Goal: Task Accomplishment & Management: Complete application form

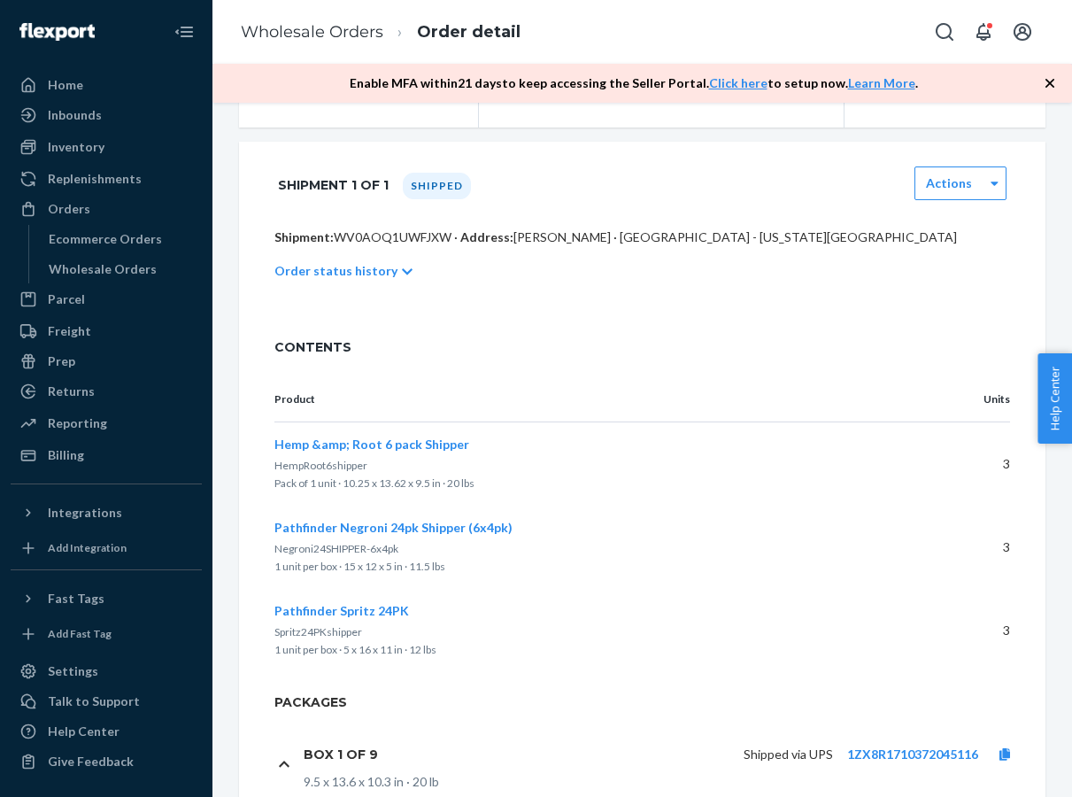
scroll to position [298, 0]
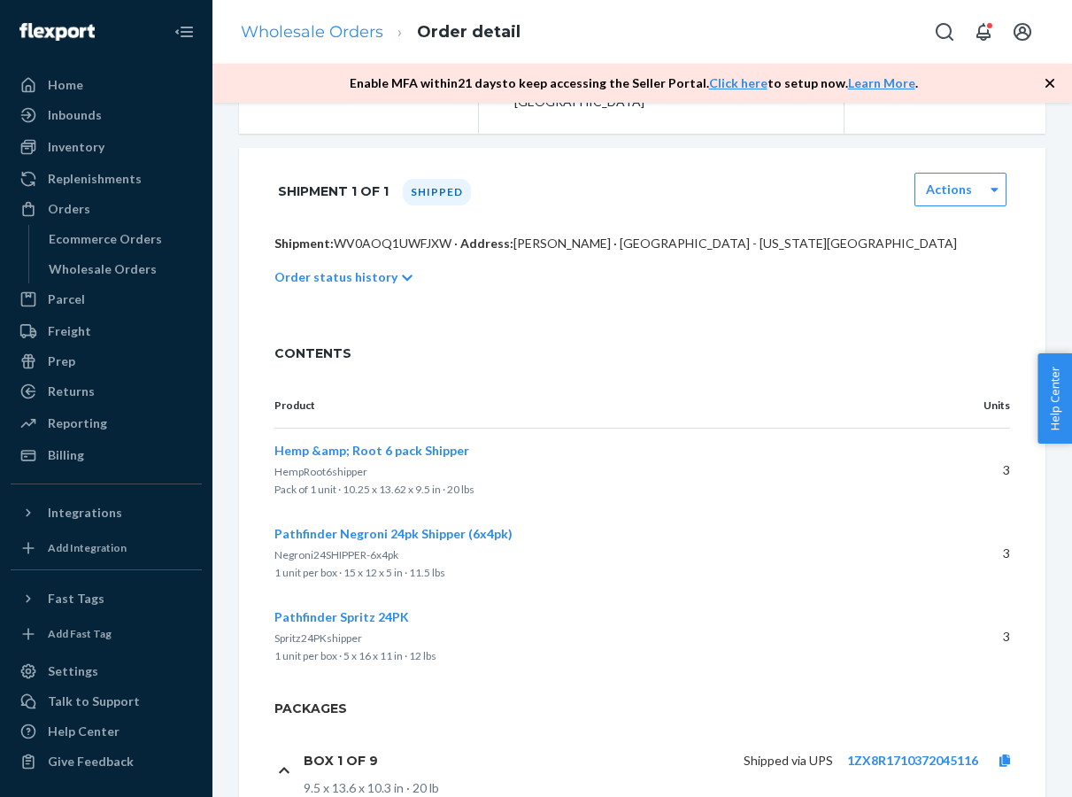
click at [353, 35] on link "Wholesale Orders" at bounding box center [312, 31] width 143 height 19
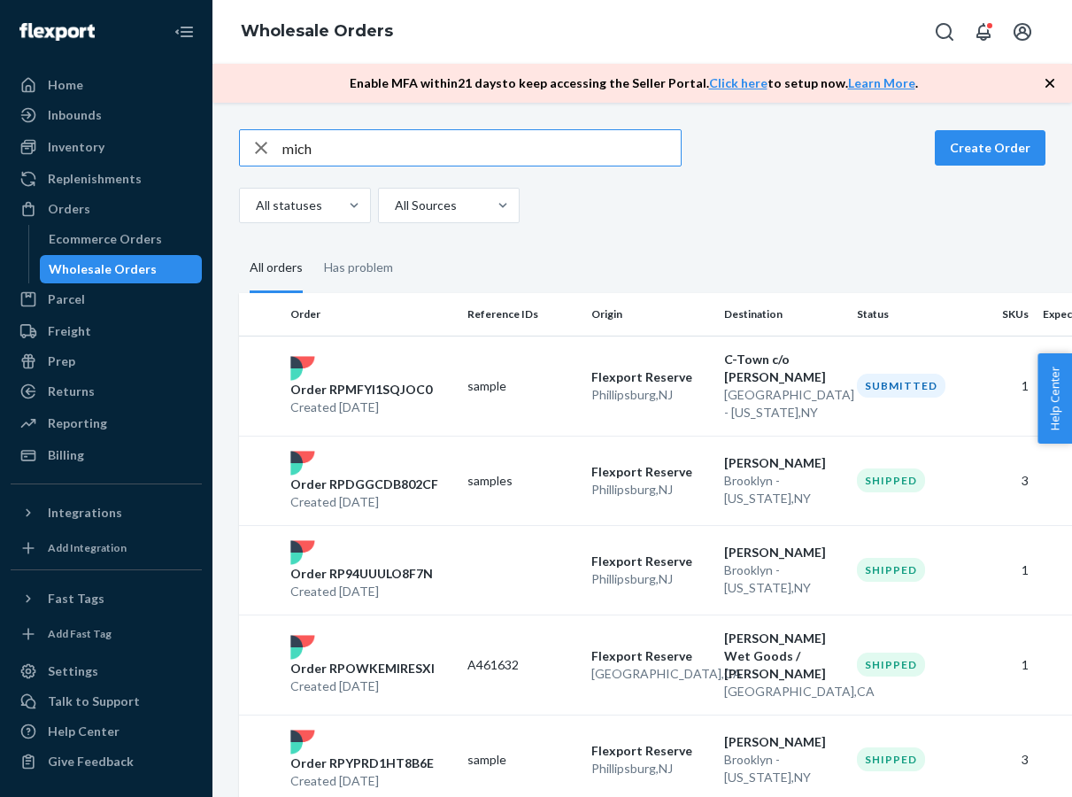
click at [405, 151] on input "mich" at bounding box center [481, 147] width 398 height 35
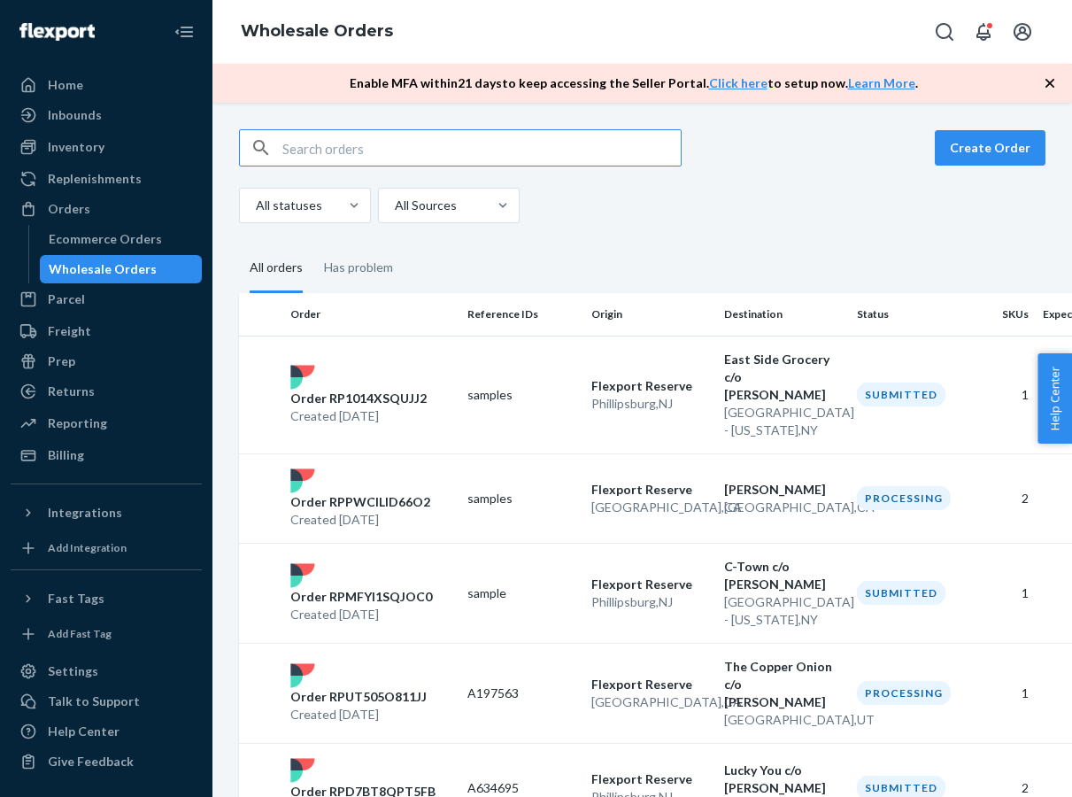
click at [971, 0] on div "Wholesale Orders" at bounding box center [642, 32] width 860 height 64
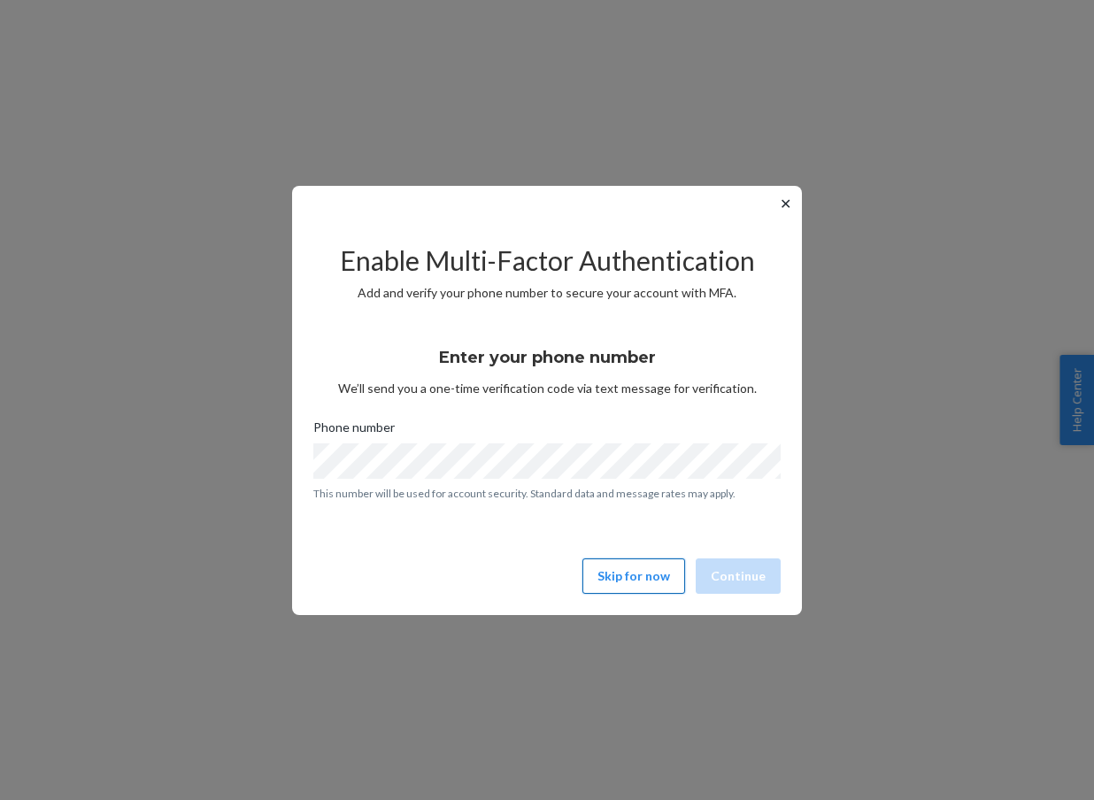
click at [619, 584] on button "Skip for now" at bounding box center [634, 576] width 103 height 35
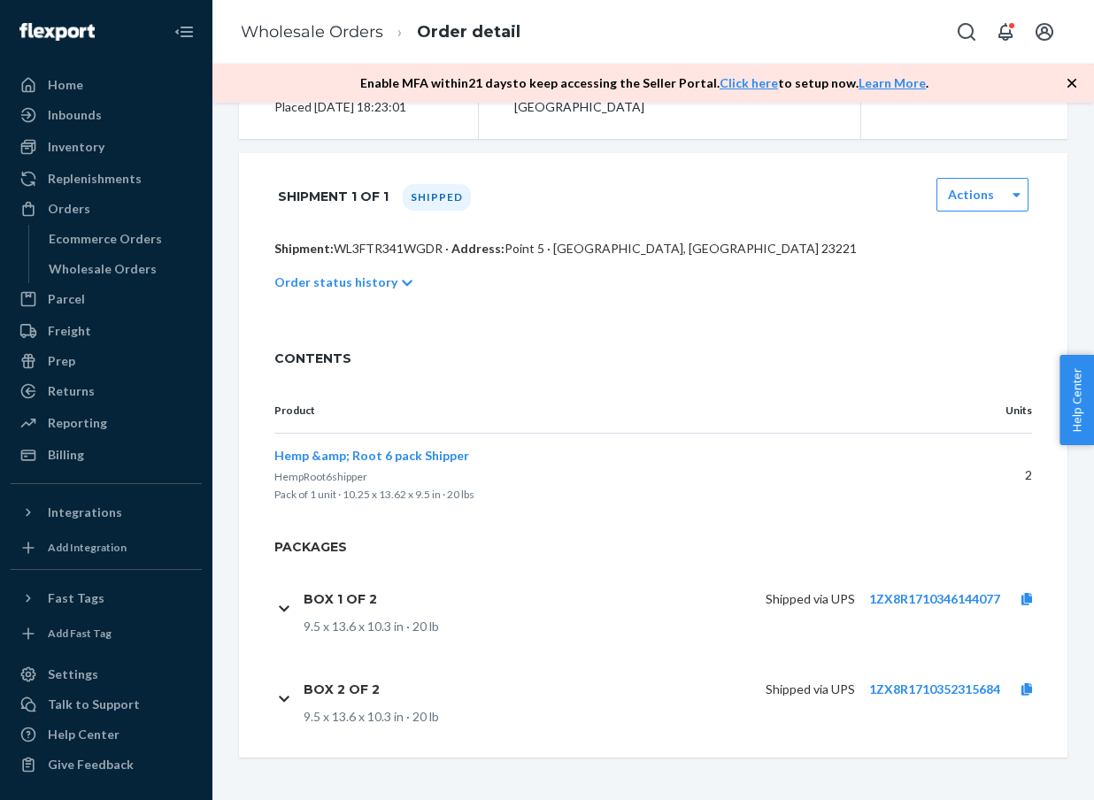
scroll to position [272, 0]
click at [932, 603] on link "1ZX8R1710346144077" at bounding box center [934, 598] width 131 height 15
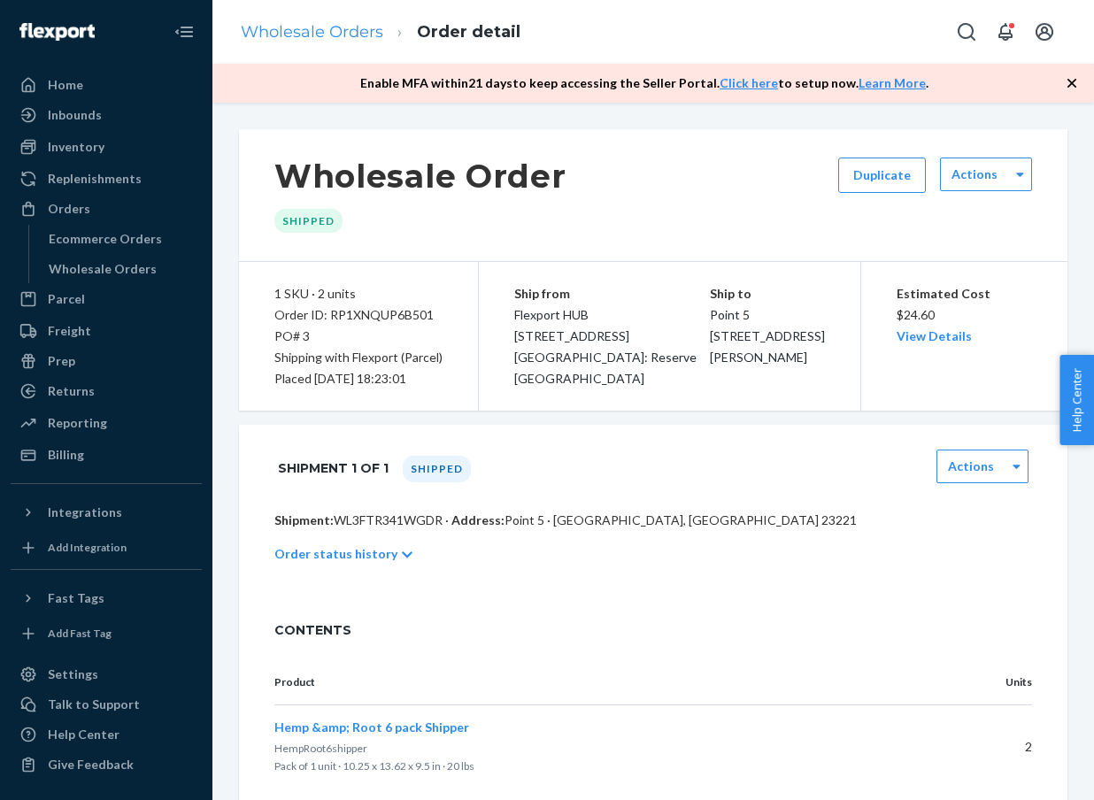
scroll to position [-1, 0]
click at [340, 24] on link "Wholesale Orders" at bounding box center [312, 31] width 143 height 19
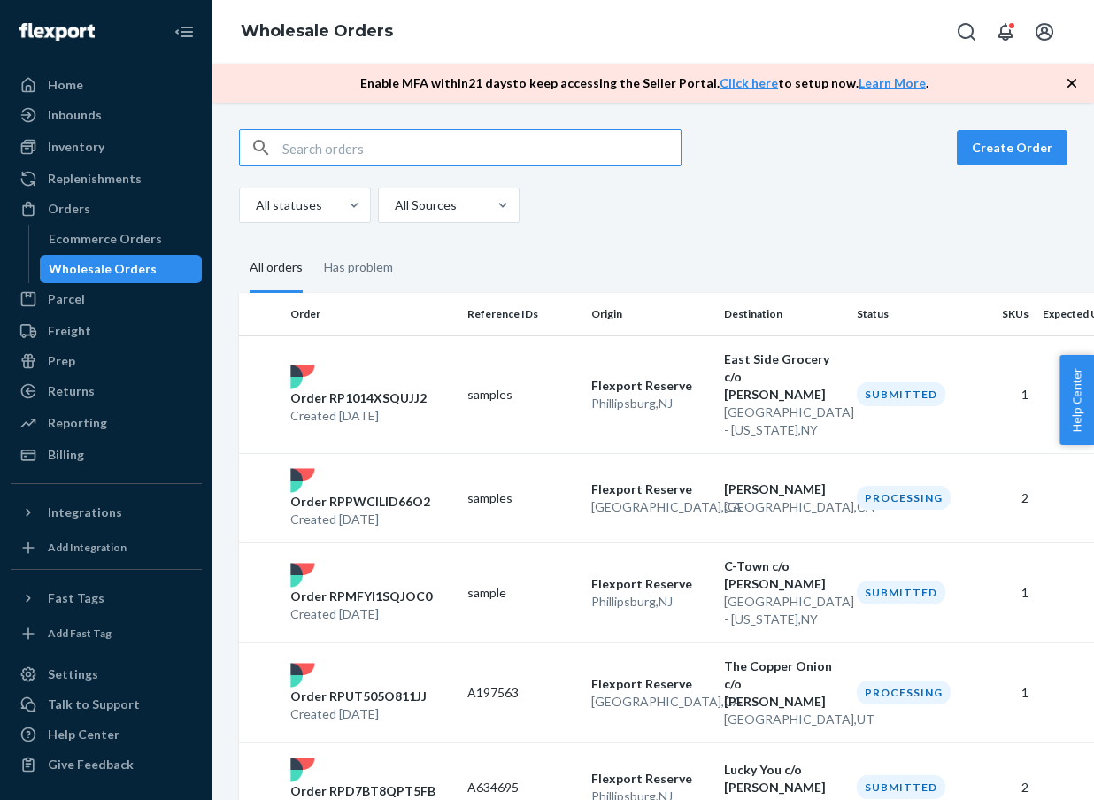
click at [363, 148] on input "text" at bounding box center [481, 147] width 398 height 35
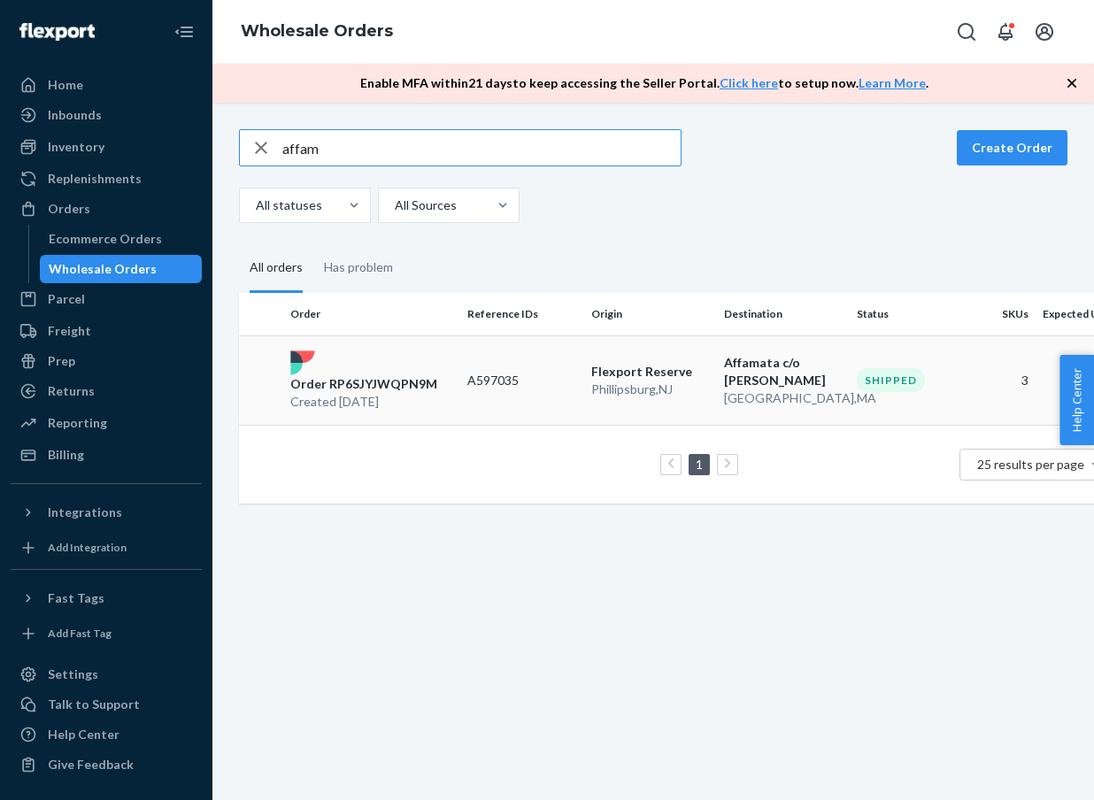
type input "affam"
click at [362, 371] on div "Order RP6SJYJWQPN9M Created Sep 19, 2025" at bounding box center [371, 381] width 177 height 60
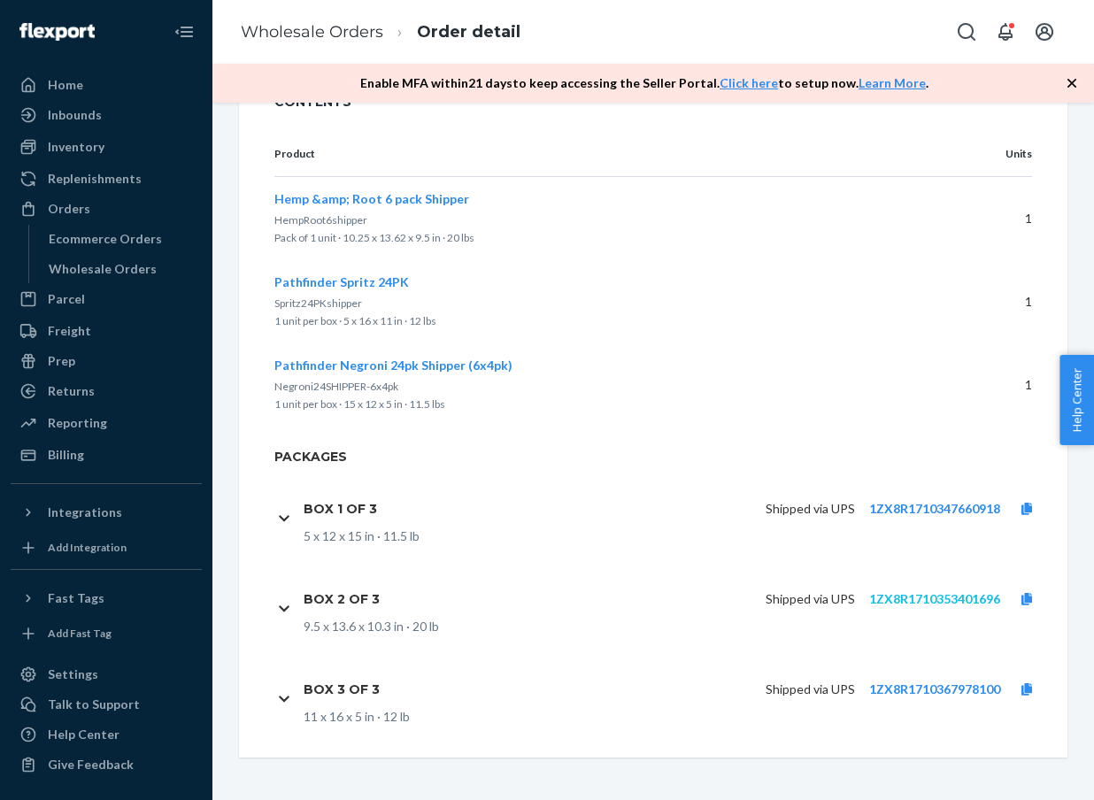
scroll to position [529, 0]
click at [956, 596] on link "1ZX8R1710353401696" at bounding box center [934, 598] width 131 height 15
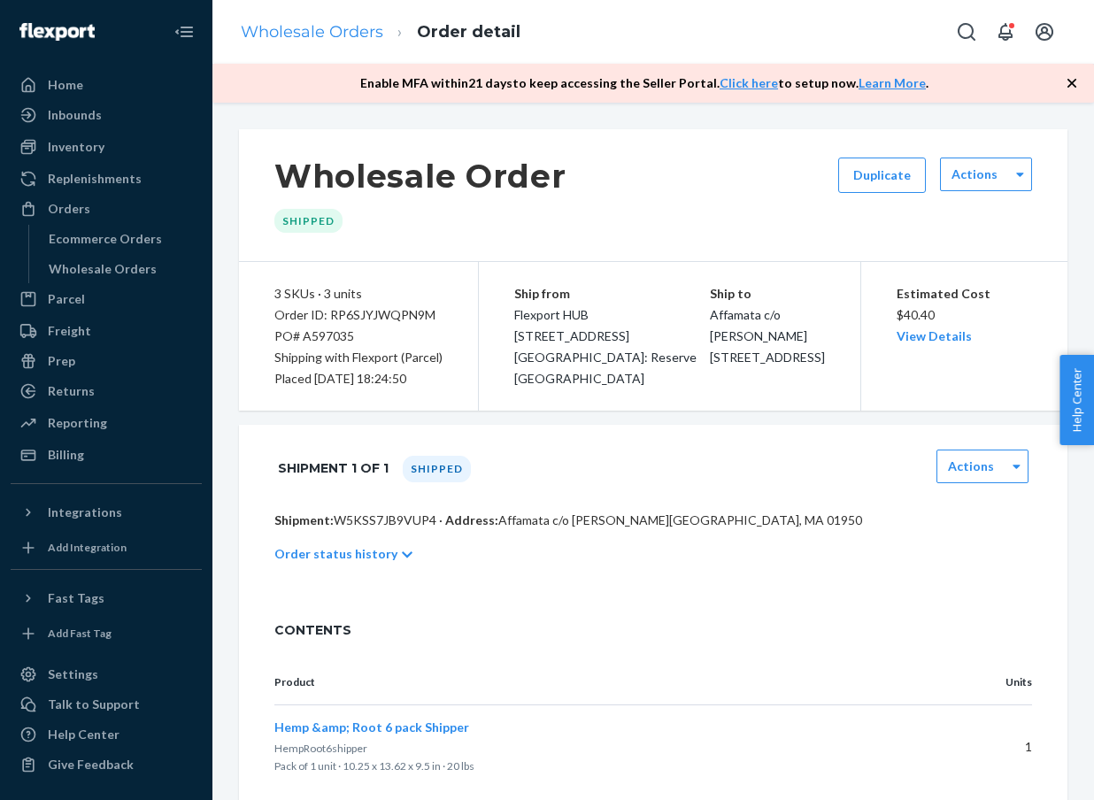
scroll to position [0, 0]
click at [317, 24] on link "Wholesale Orders" at bounding box center [312, 31] width 143 height 19
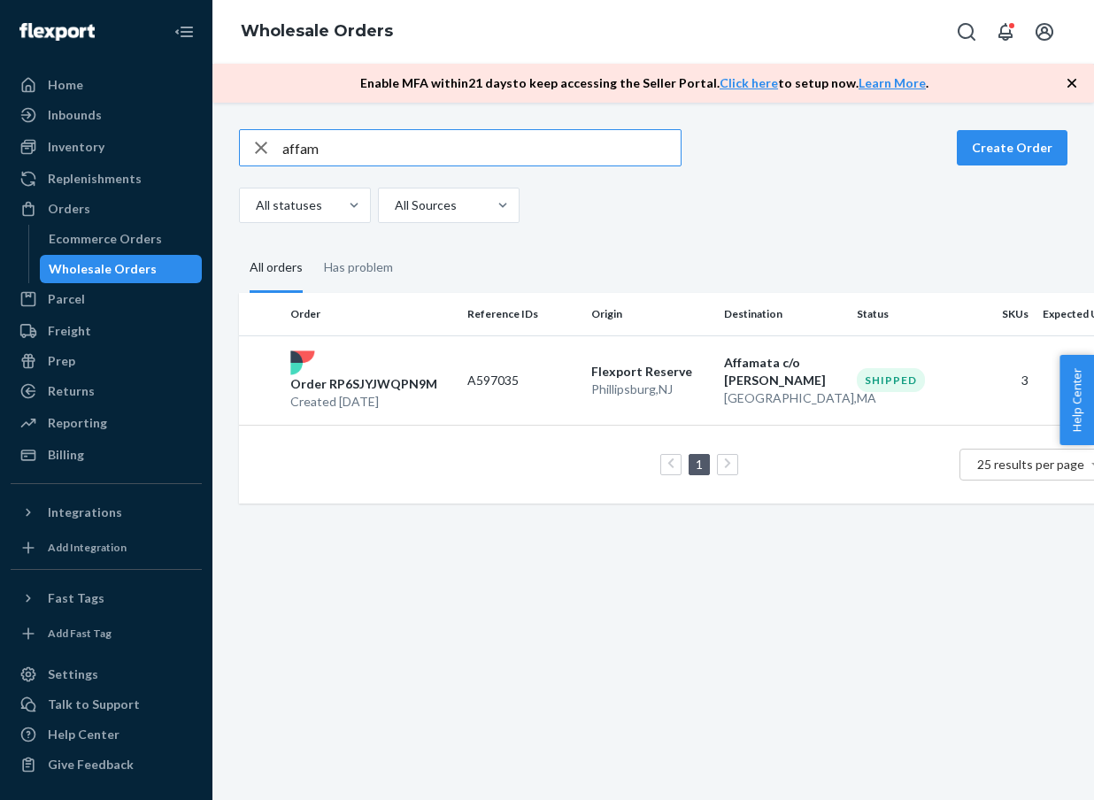
click at [403, 156] on input "affam" at bounding box center [481, 147] width 398 height 35
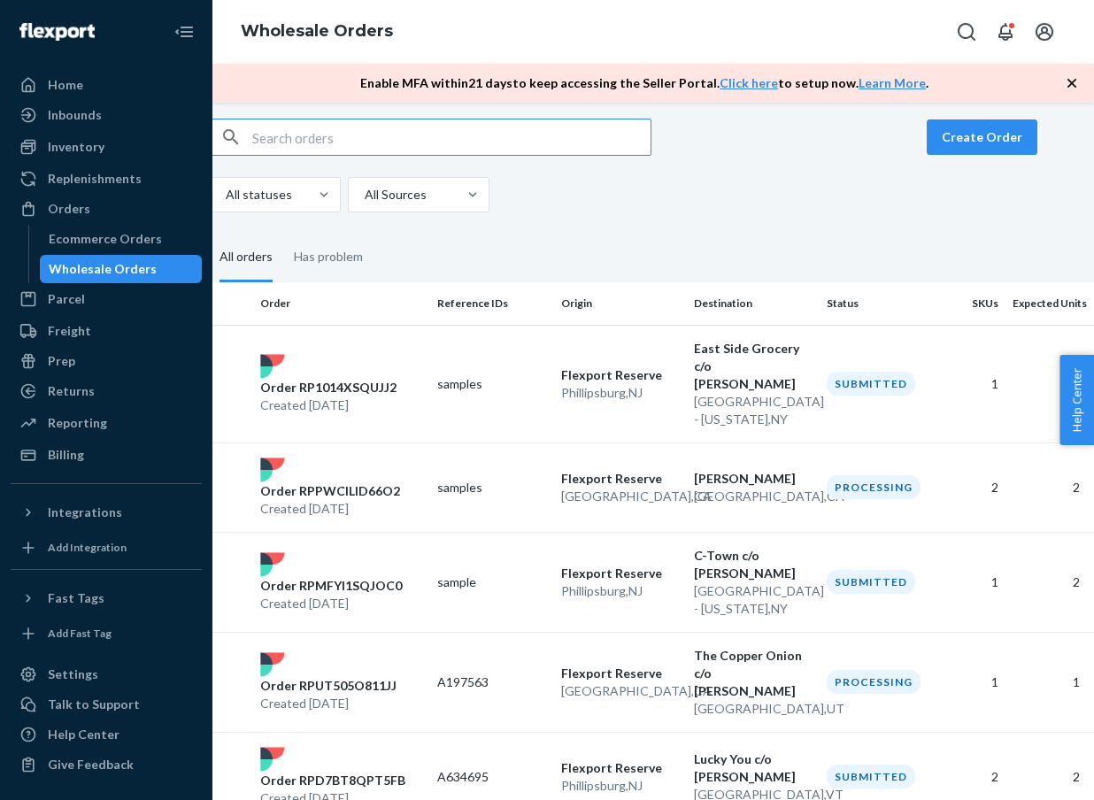
scroll to position [11, 30]
click at [1014, 140] on button "Create Order" at bounding box center [982, 137] width 111 height 35
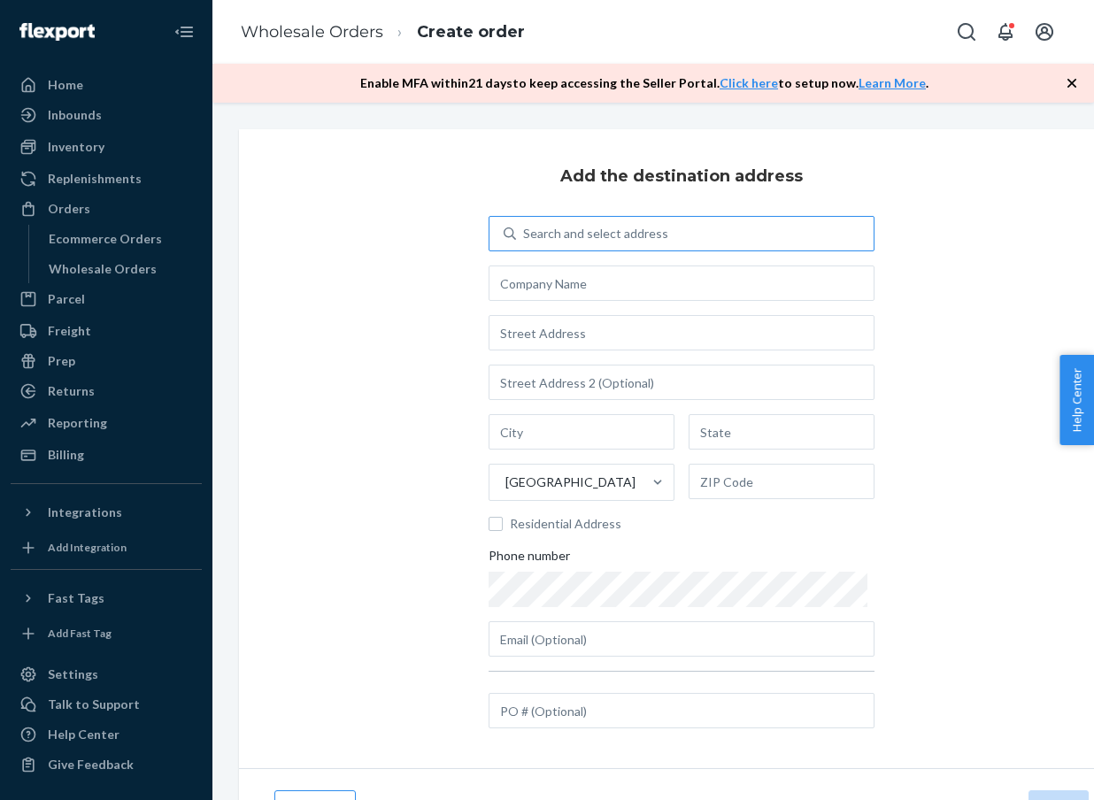
click at [624, 229] on div "Search and select address" at bounding box center [595, 234] width 145 height 18
click at [525, 229] on input "Search and select address" at bounding box center [524, 234] width 2 height 18
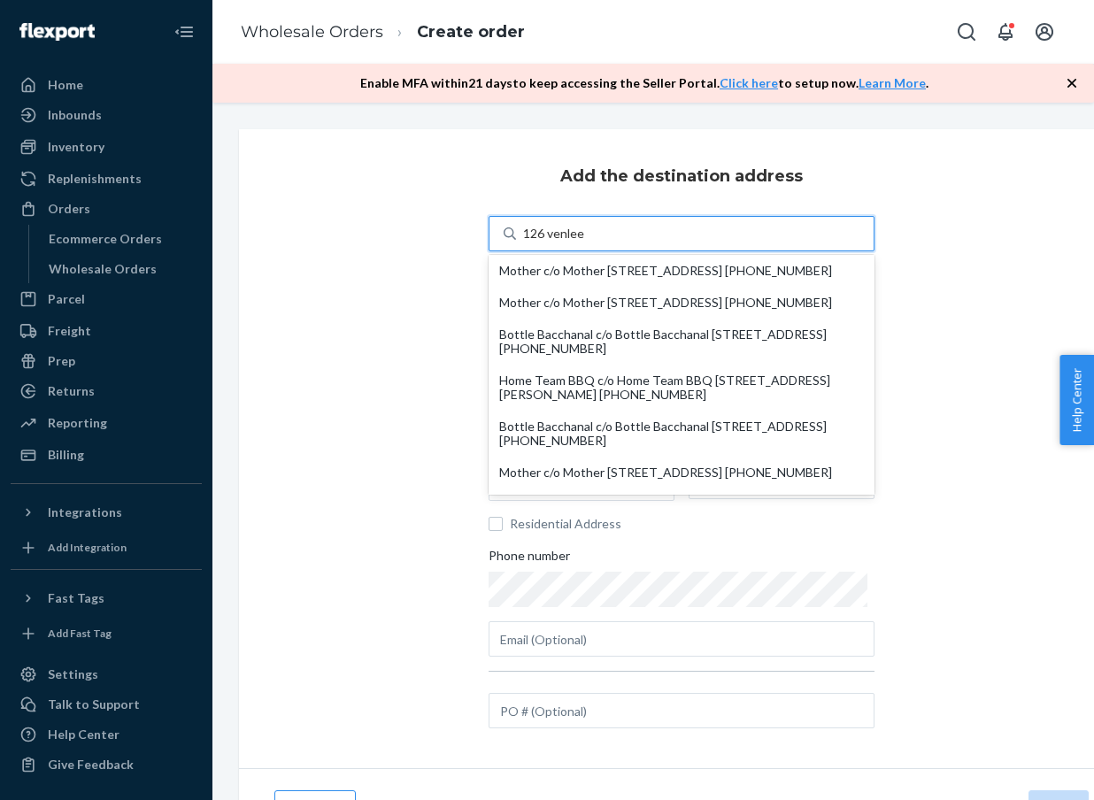
click at [578, 228] on input "126 venlee" at bounding box center [553, 234] width 61 height 18
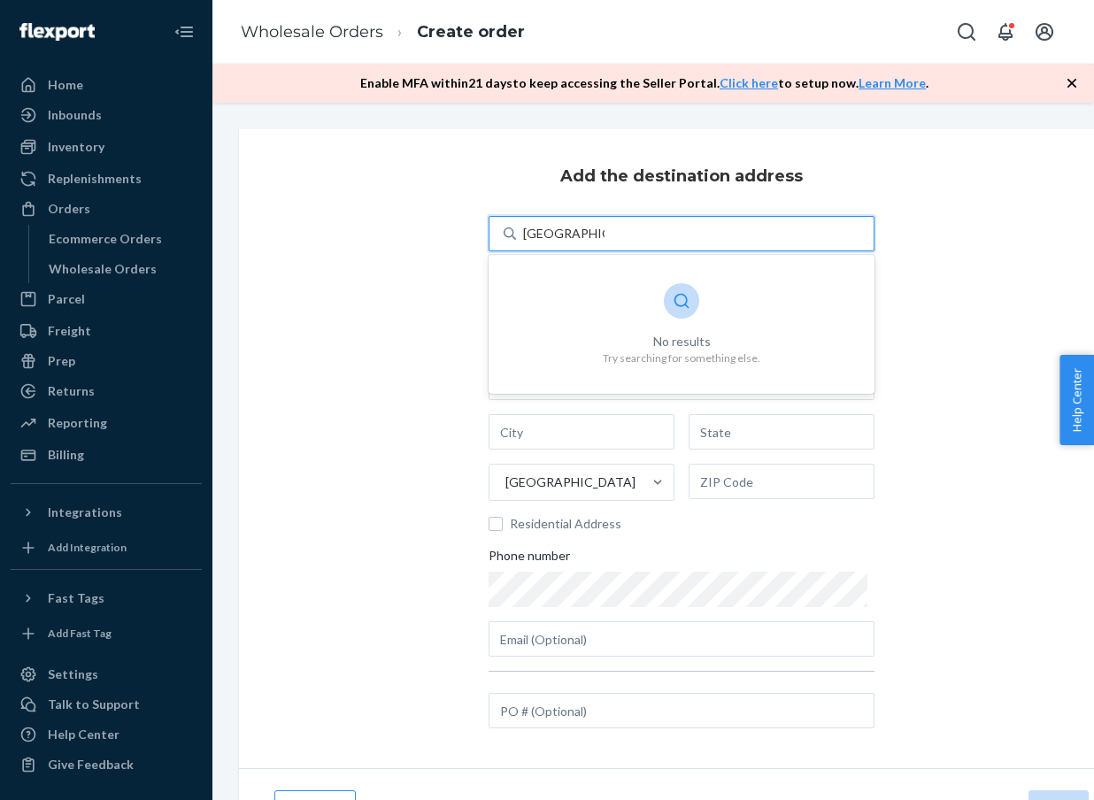
type input "hendersonville"
click at [421, 292] on div "Add the destination address 0 results available for search term hendersonville.…" at bounding box center [681, 448] width 885 height 639
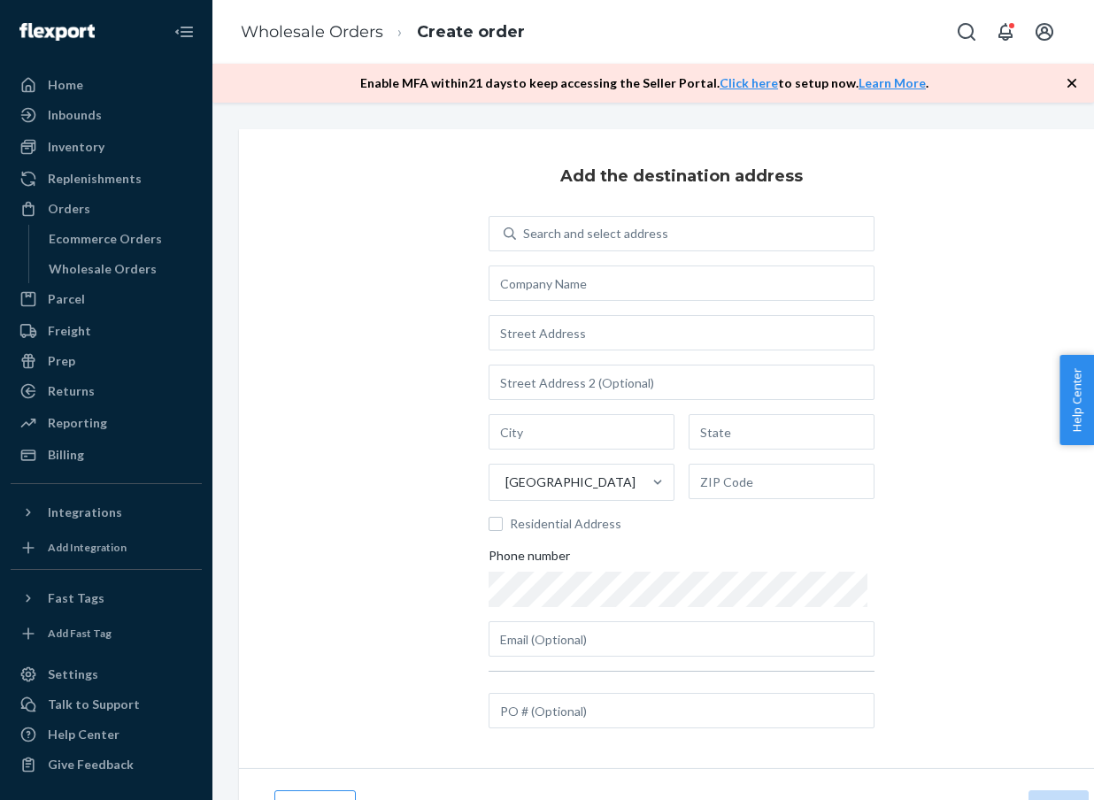
click at [638, 254] on div "Search and select address United States Residential Address Phone number" at bounding box center [682, 436] width 386 height 441
drag, startPoint x: 626, startPoint y: 238, endPoint x: 626, endPoint y: 222, distance: 15.9
click at [626, 238] on div "Search and select address" at bounding box center [595, 234] width 145 height 18
click at [525, 238] on input "Search and select address" at bounding box center [524, 234] width 2 height 18
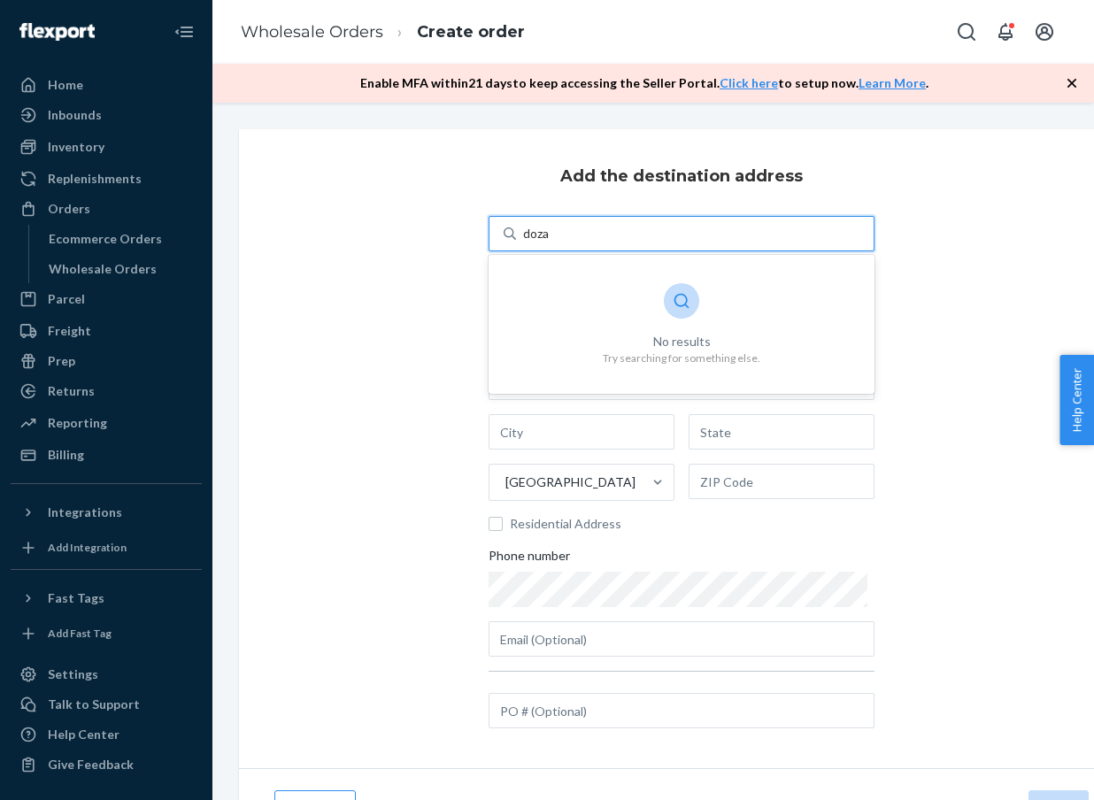
type input "doza"
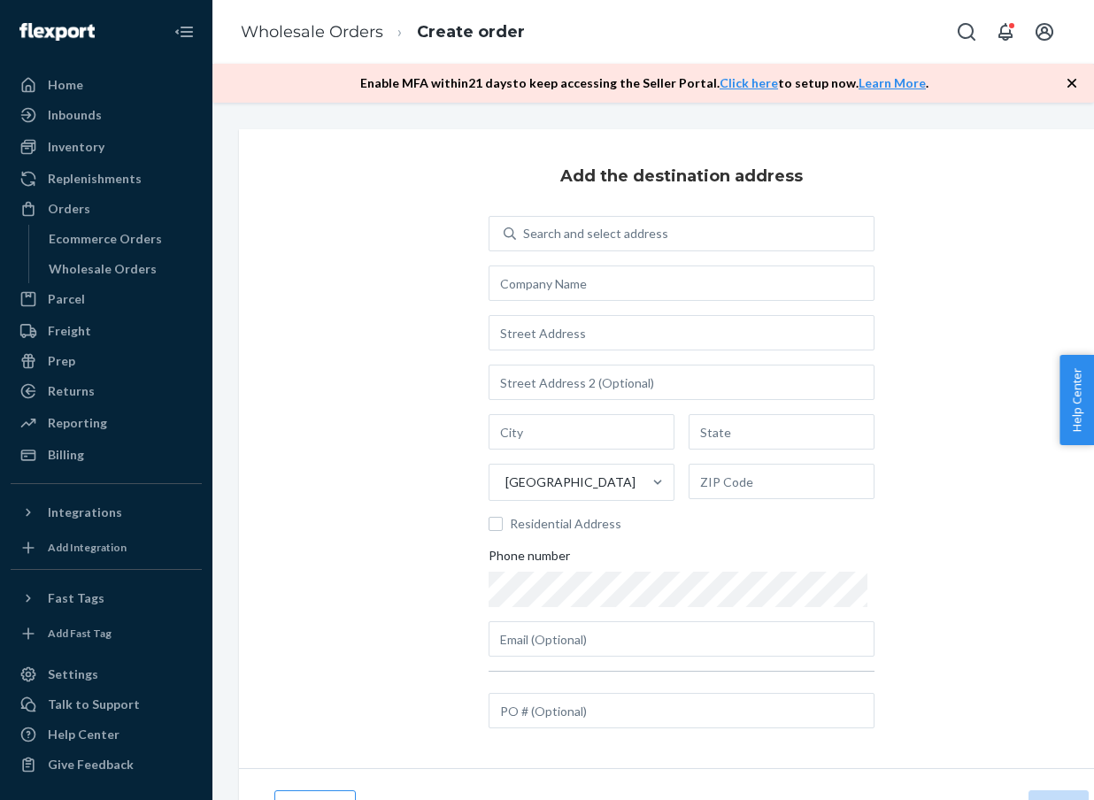
click at [390, 351] on div "Add the destination address Search and select address United States Residential…" at bounding box center [681, 448] width 885 height 639
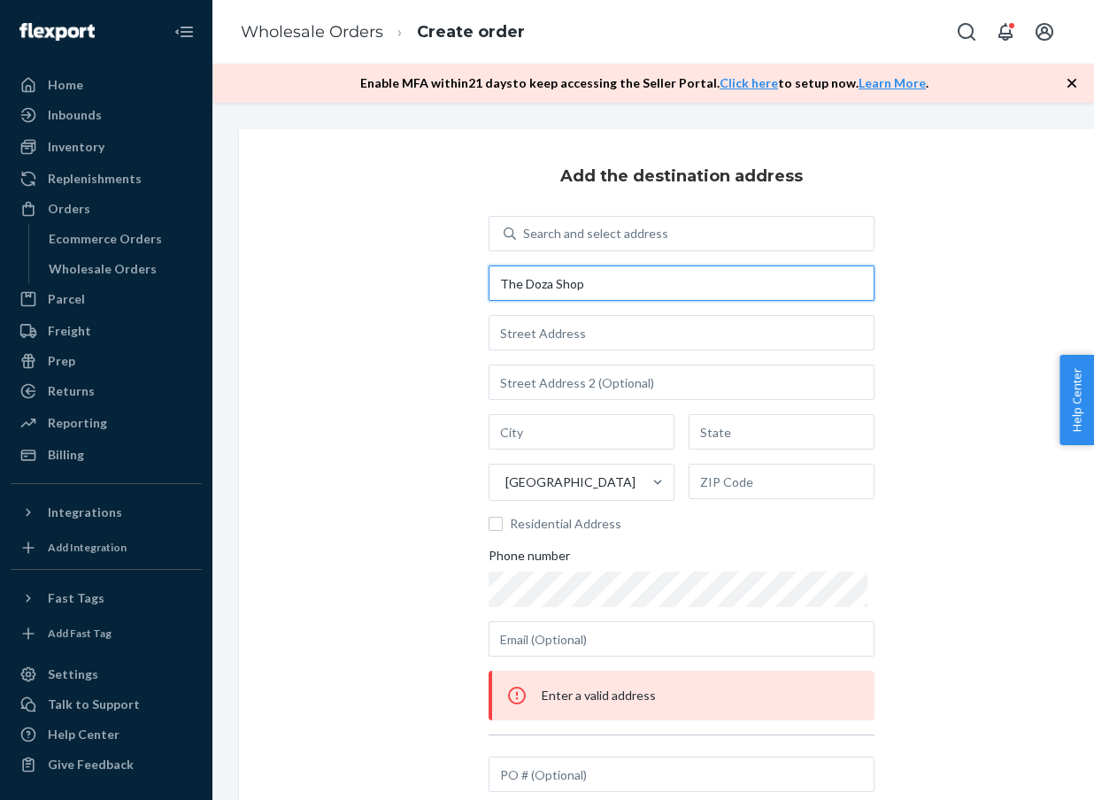
click at [555, 282] on input "The Doza Shop" at bounding box center [682, 283] width 386 height 35
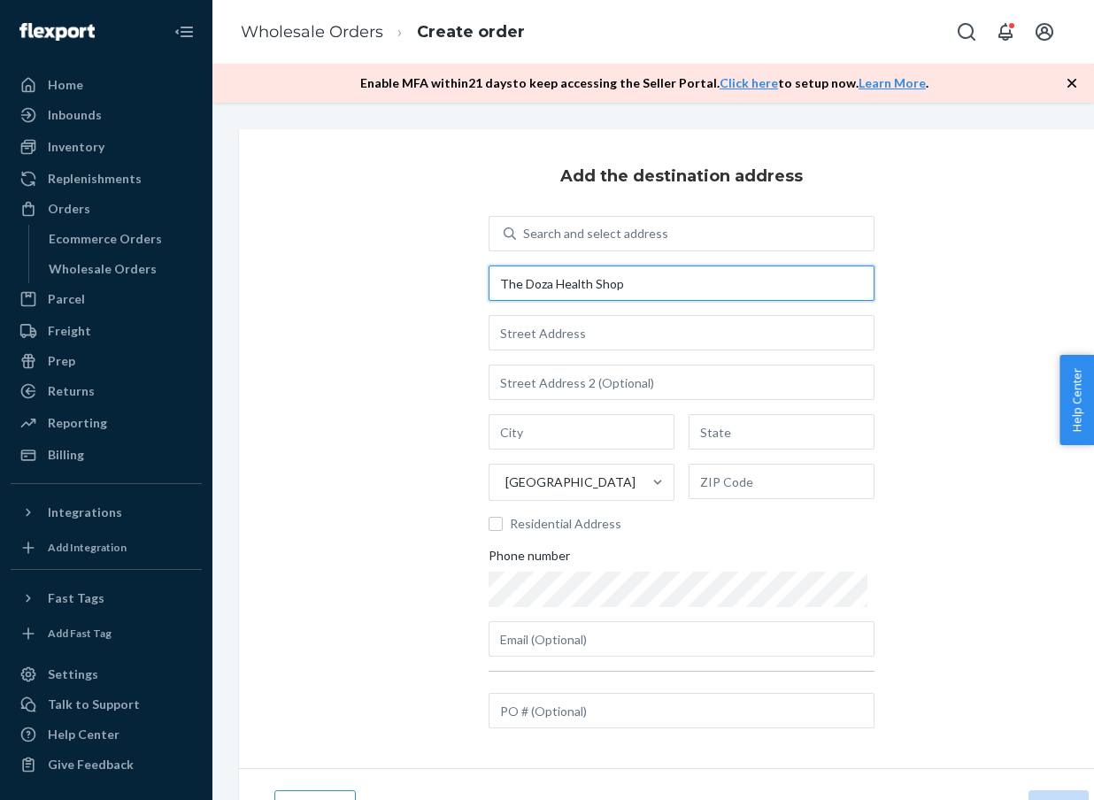
click at [696, 289] on input "The Doza Health Shop" at bounding box center [682, 283] width 386 height 35
type input "The Doza Health Shop c/o Devin Aracena"
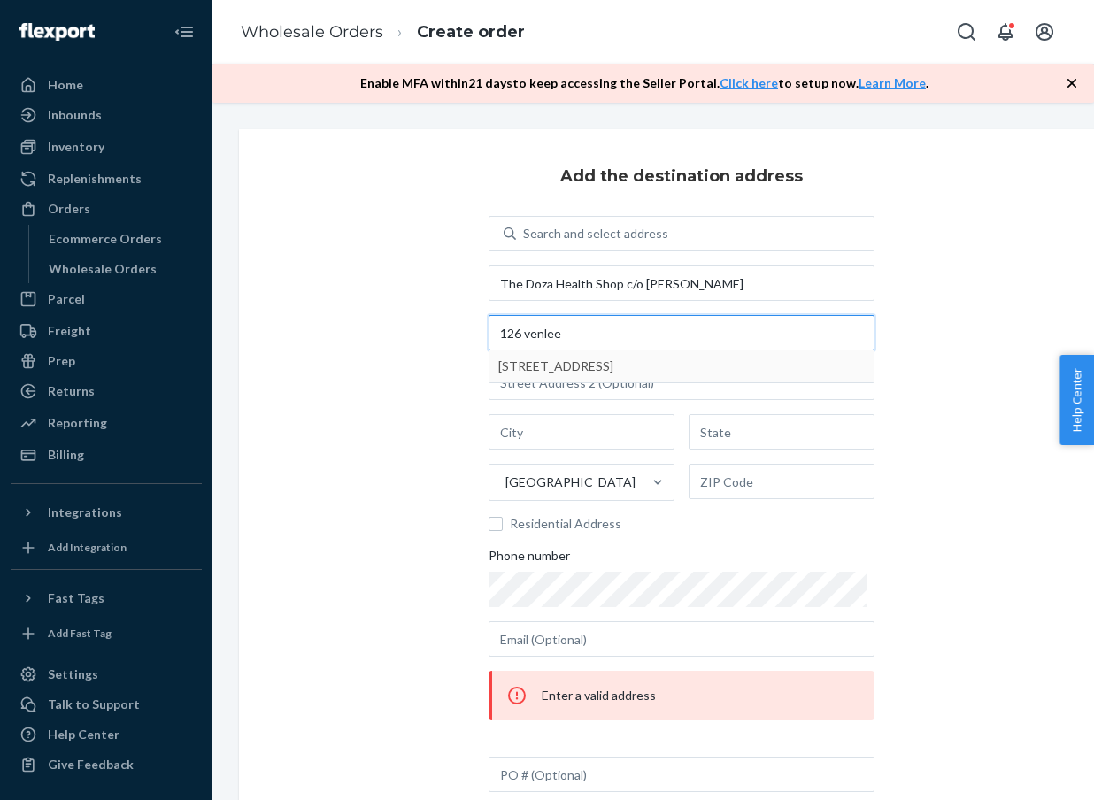
type input "126 venlee"
type input "Hendersonville"
type input "TN"
type input "37075"
type input "126 Venlee Dr"
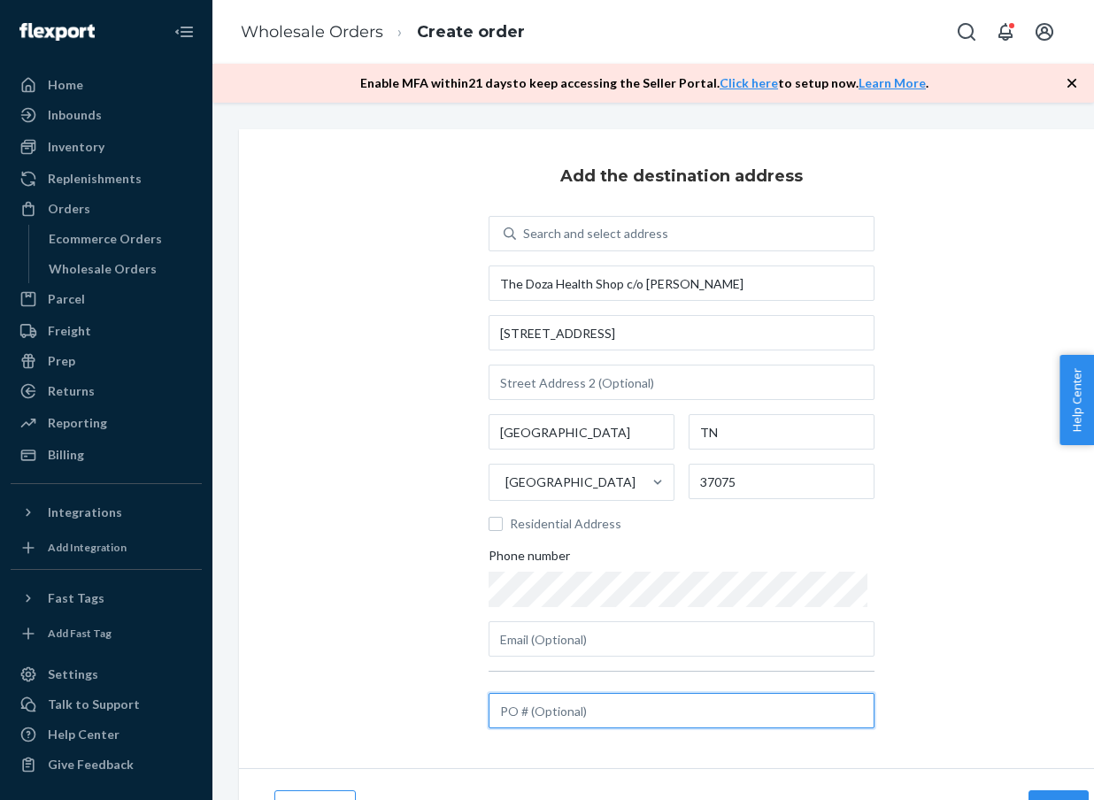
click at [699, 711] on input "text" at bounding box center [682, 710] width 386 height 35
paste input "A301383"
type input "A301383"
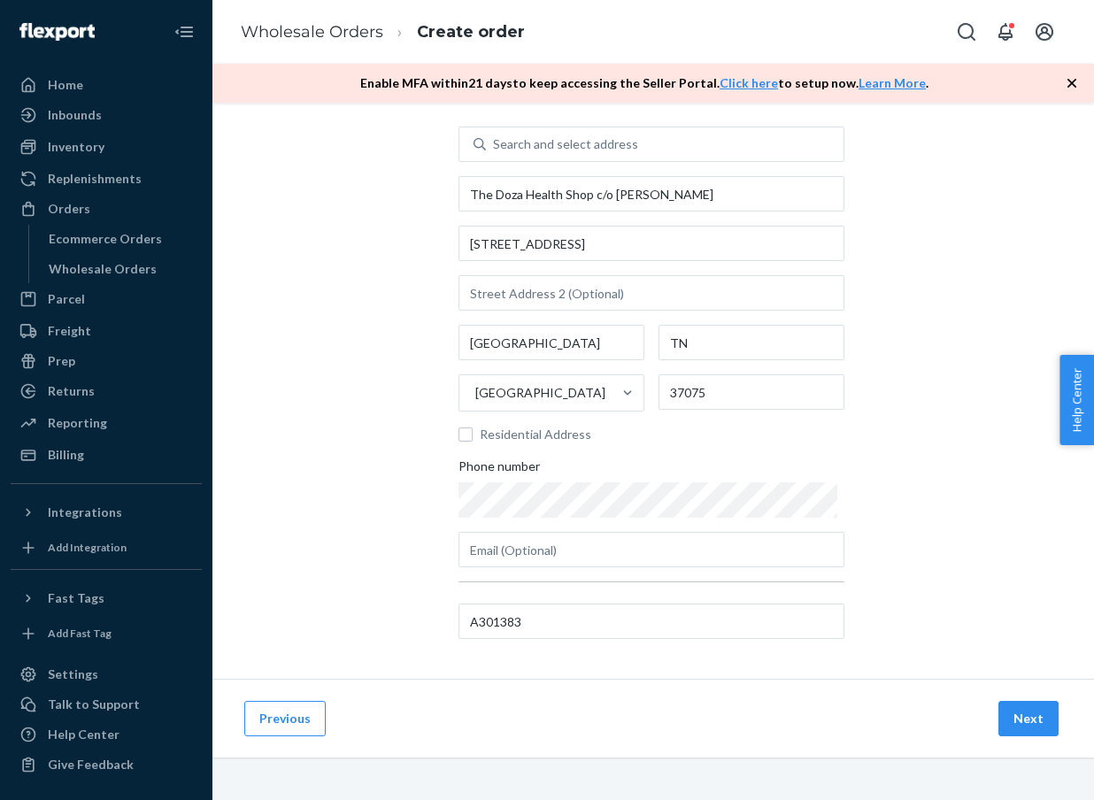
scroll to position [89, 30]
click at [1033, 725] on button "Next" at bounding box center [1029, 718] width 60 height 35
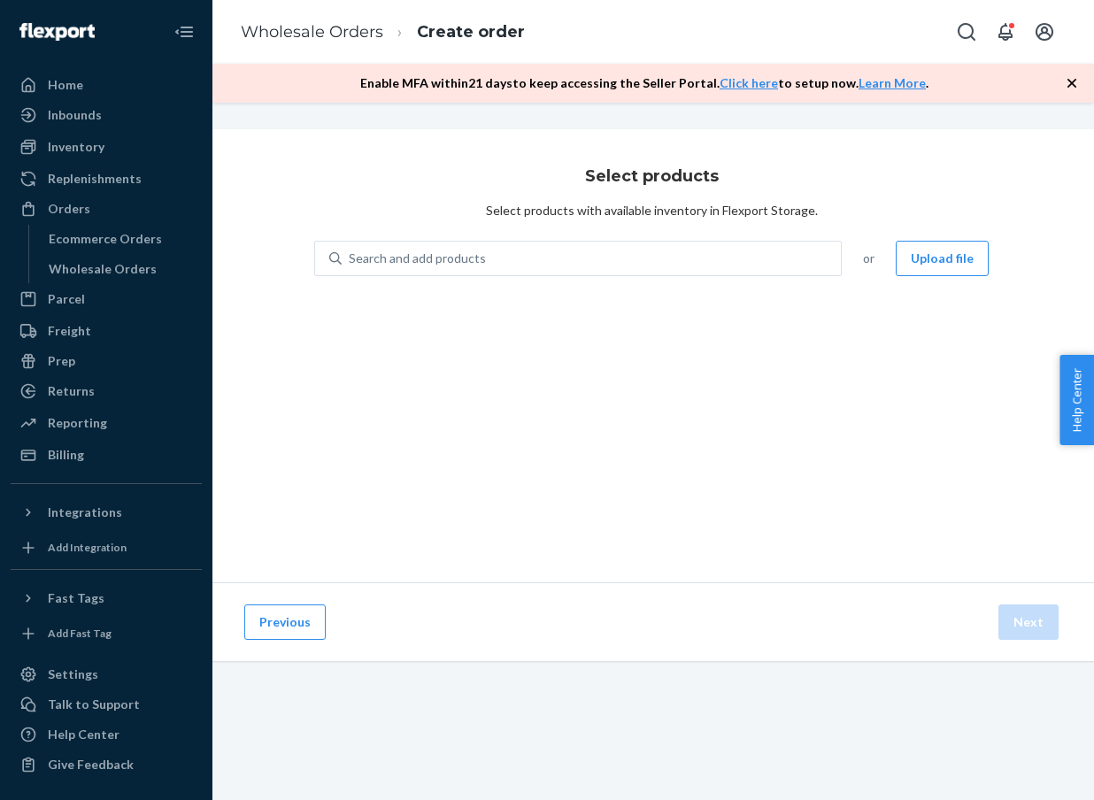
scroll to position [0, 30]
click at [575, 235] on div "Select products Select products with available inventory in Flexport Storage. S…" at bounding box center [651, 355] width 885 height 453
click at [561, 245] on div "Search and add products" at bounding box center [591, 259] width 499 height 32
click at [351, 250] on input "Search and add products" at bounding box center [350, 259] width 2 height 18
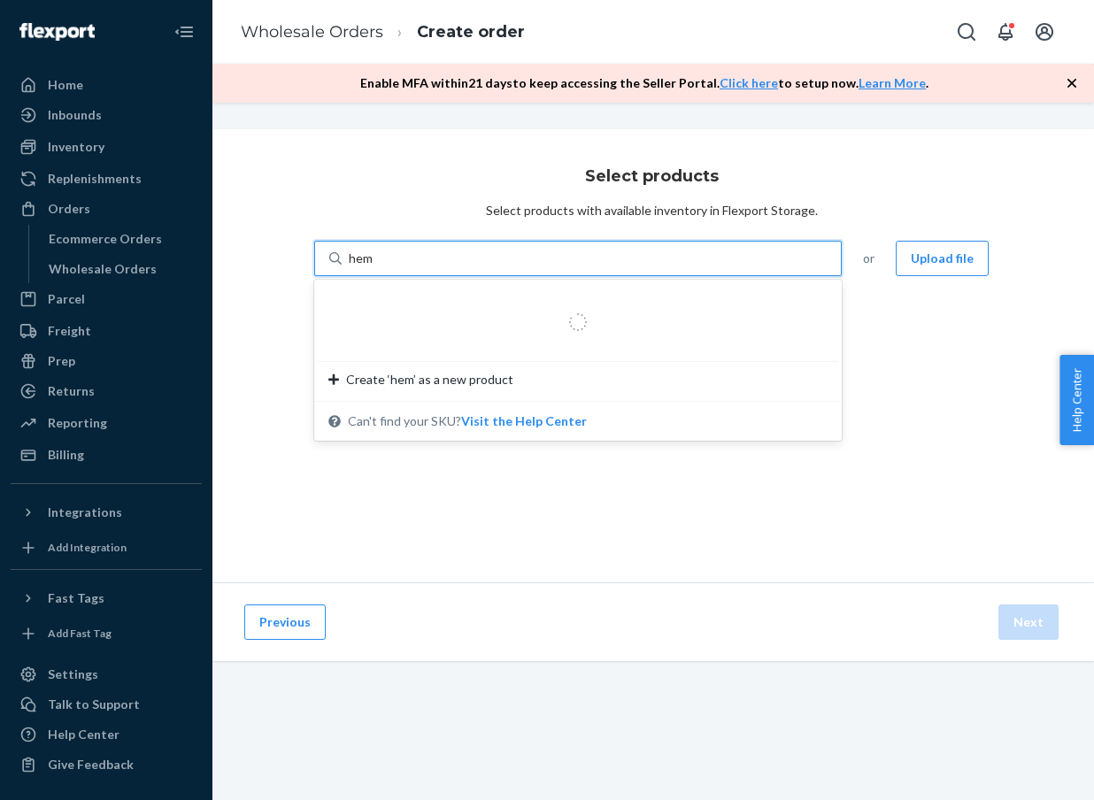
type input "hemp"
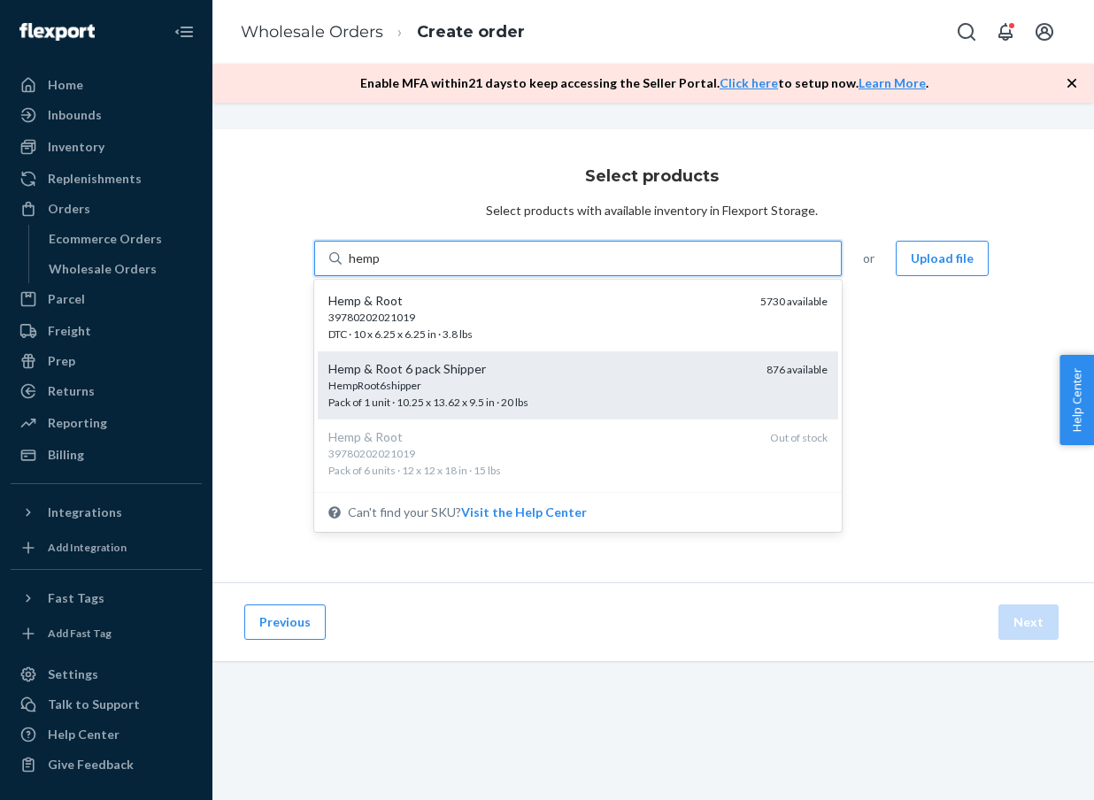
click at [498, 362] on div "Hemp & Root 6 pack Shipper" at bounding box center [540, 369] width 424 height 18
click at [381, 267] on input "hemp" at bounding box center [365, 259] width 32 height 18
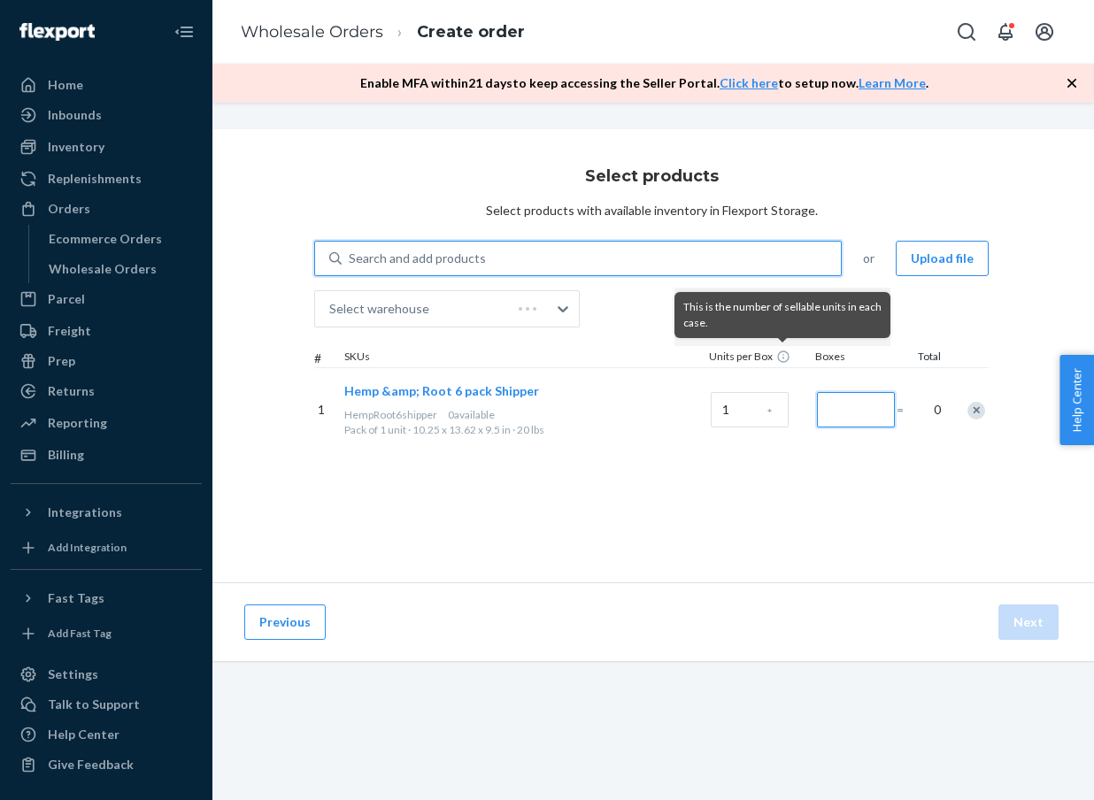
click at [833, 413] on input "Number of boxes" at bounding box center [856, 409] width 78 height 35
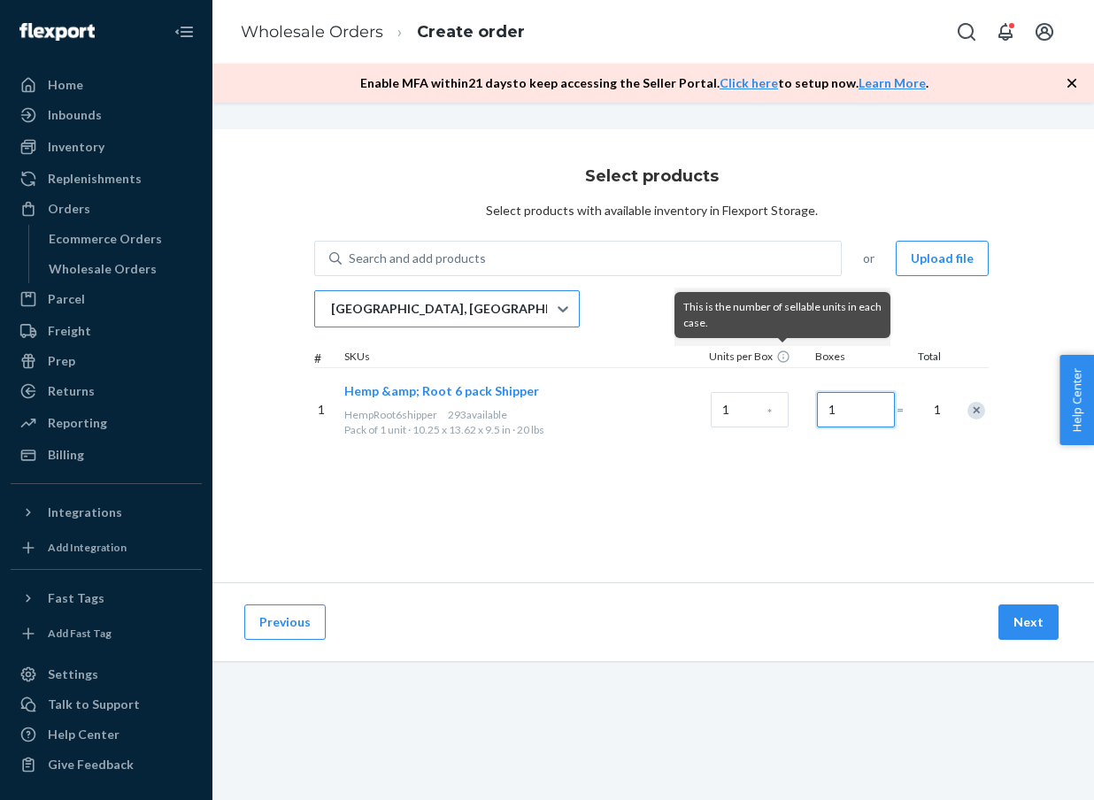
type input "1"
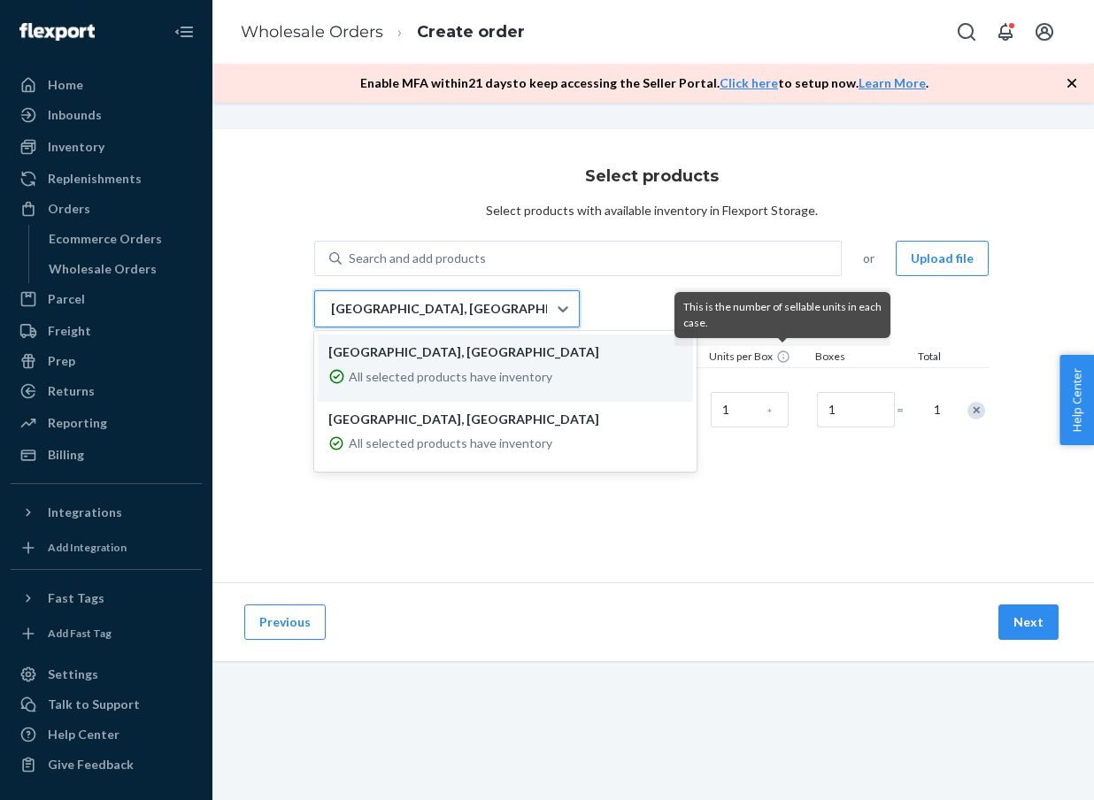
click at [523, 318] on div "San Bernardino, CA" at bounding box center [431, 308] width 232 height 35
click at [331, 318] on input "option LAX1RS focused, 1 of 2. 2 results available. Use Up and Down to choose o…" at bounding box center [330, 309] width 2 height 18
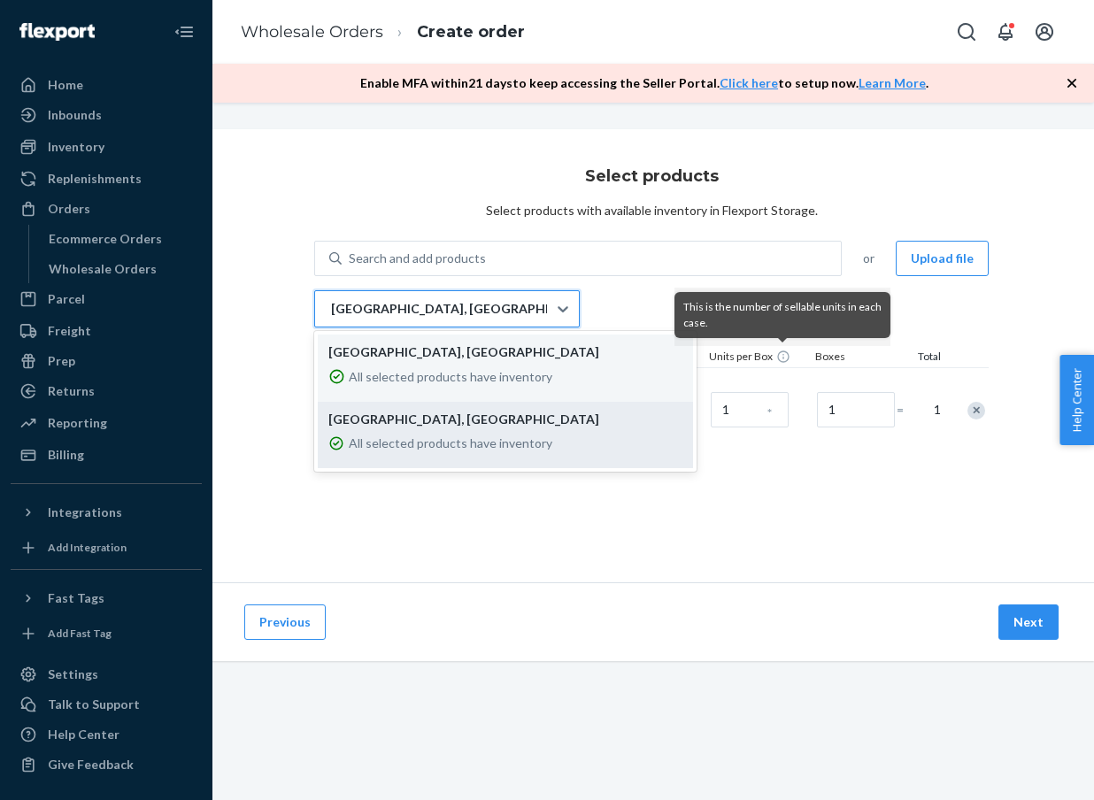
click at [524, 461] on div "Phillipsburg, NJ All selected products have inventory" at bounding box center [505, 435] width 375 height 67
click at [331, 318] on input "option EWR1RS focused, 2 of 2. 2 results available. Use Up and Down to choose o…" at bounding box center [330, 309] width 2 height 18
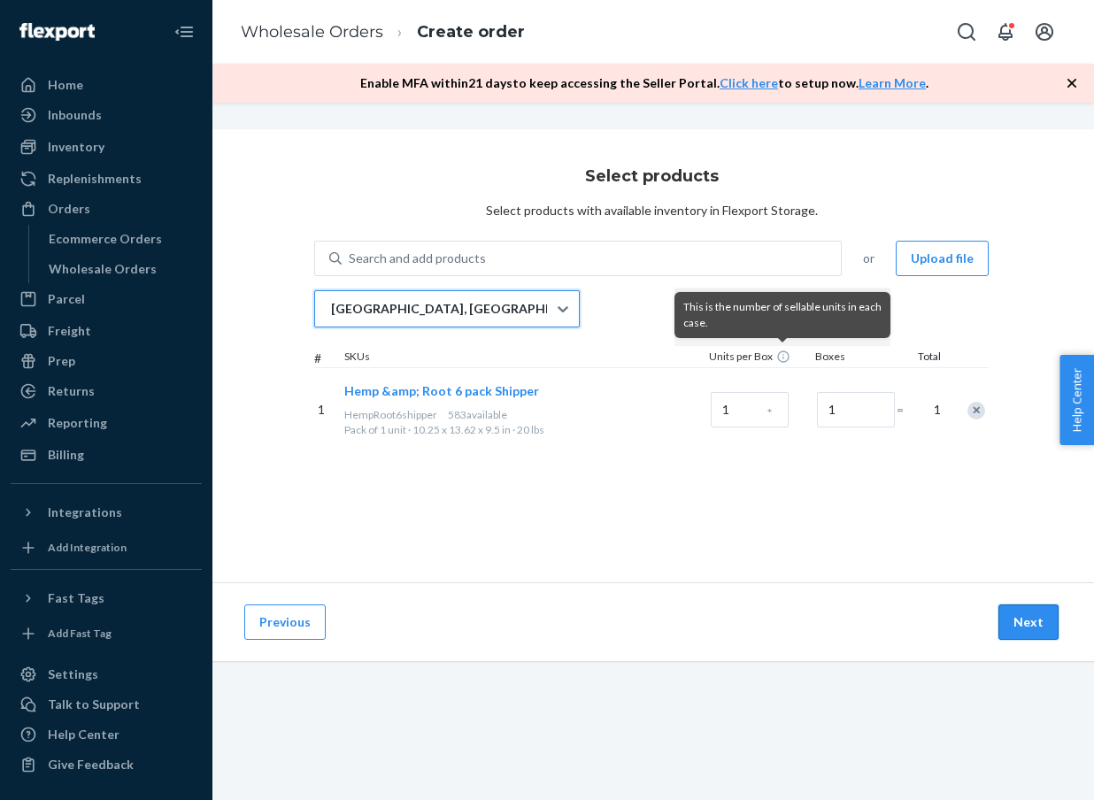
click at [1018, 627] on button "Next" at bounding box center [1029, 622] width 60 height 35
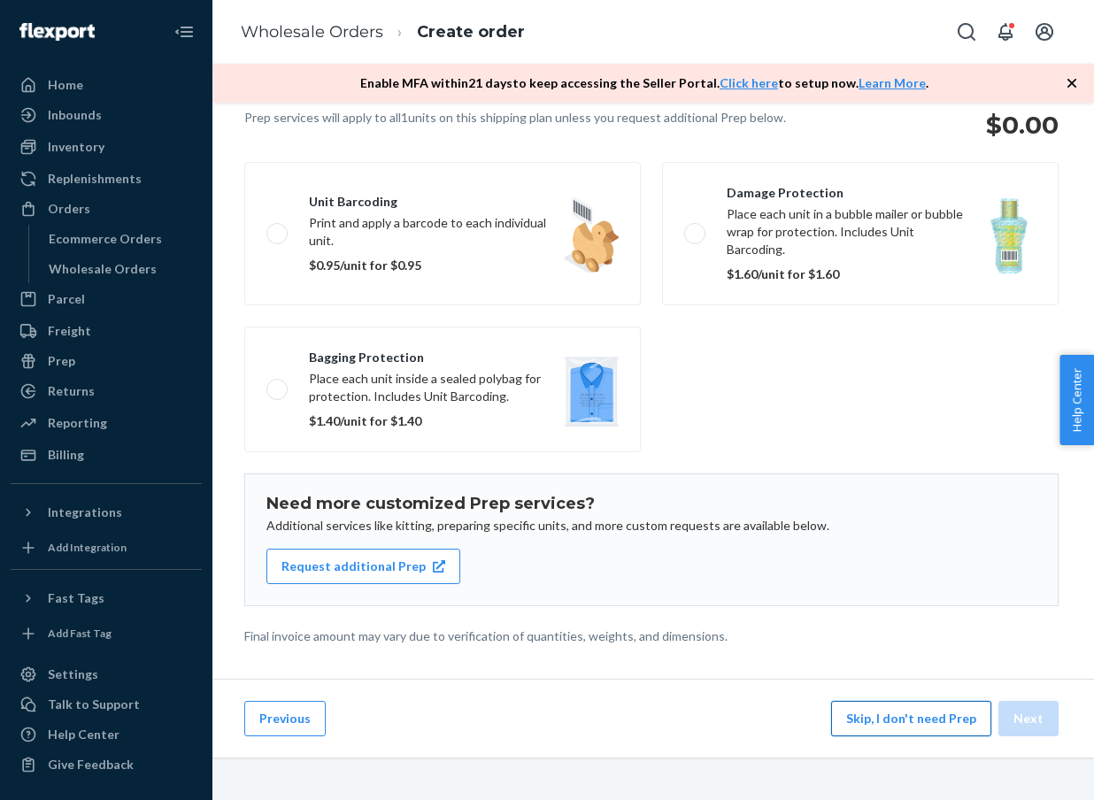
scroll to position [141, 30]
click at [893, 728] on button "Skip, I don't need Prep" at bounding box center [911, 718] width 160 height 35
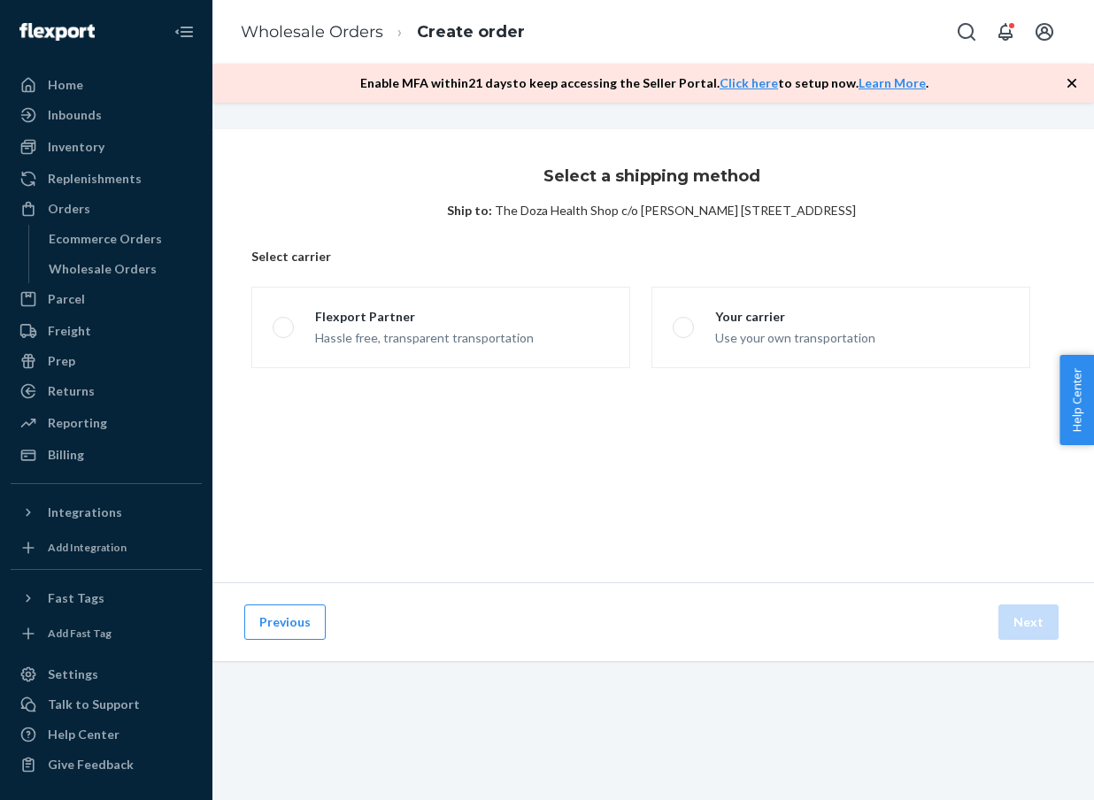
click at [338, 369] on fieldset "Flexport Partner Hassle free, transparent transportation Your carrier Use your …" at bounding box center [641, 328] width 800 height 96
click at [340, 349] on label "Flexport Partner Hassle free, transparent transportation" at bounding box center [440, 327] width 379 height 81
click at [284, 334] on input "Flexport Partner Hassle free, transparent transportation" at bounding box center [279, 328] width 12 height 12
radio input "true"
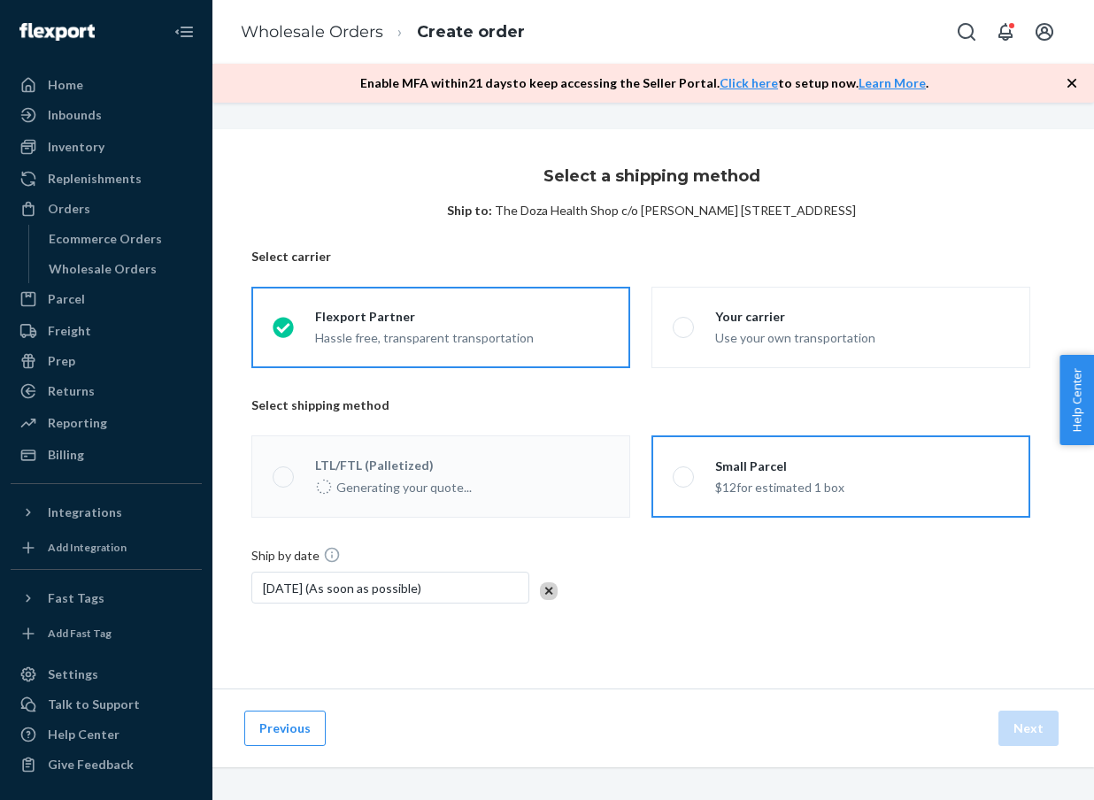
click at [860, 476] on label "Small Parcel $12 for estimated 1 box" at bounding box center [841, 477] width 379 height 82
click at [684, 476] on input "Small Parcel $12 for estimated 1 box" at bounding box center [679, 477] width 12 height 12
radio input "true"
click at [1036, 729] on button "Next" at bounding box center [1029, 728] width 60 height 35
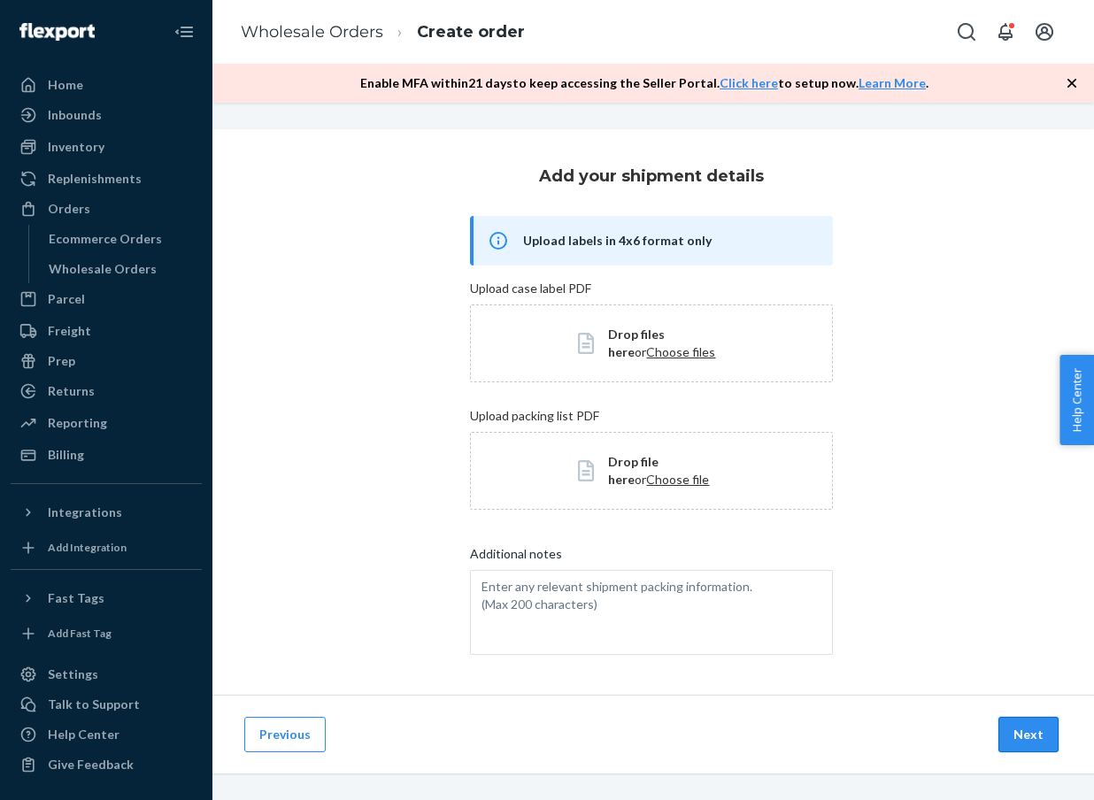
click at [1036, 731] on button "Next" at bounding box center [1029, 734] width 60 height 35
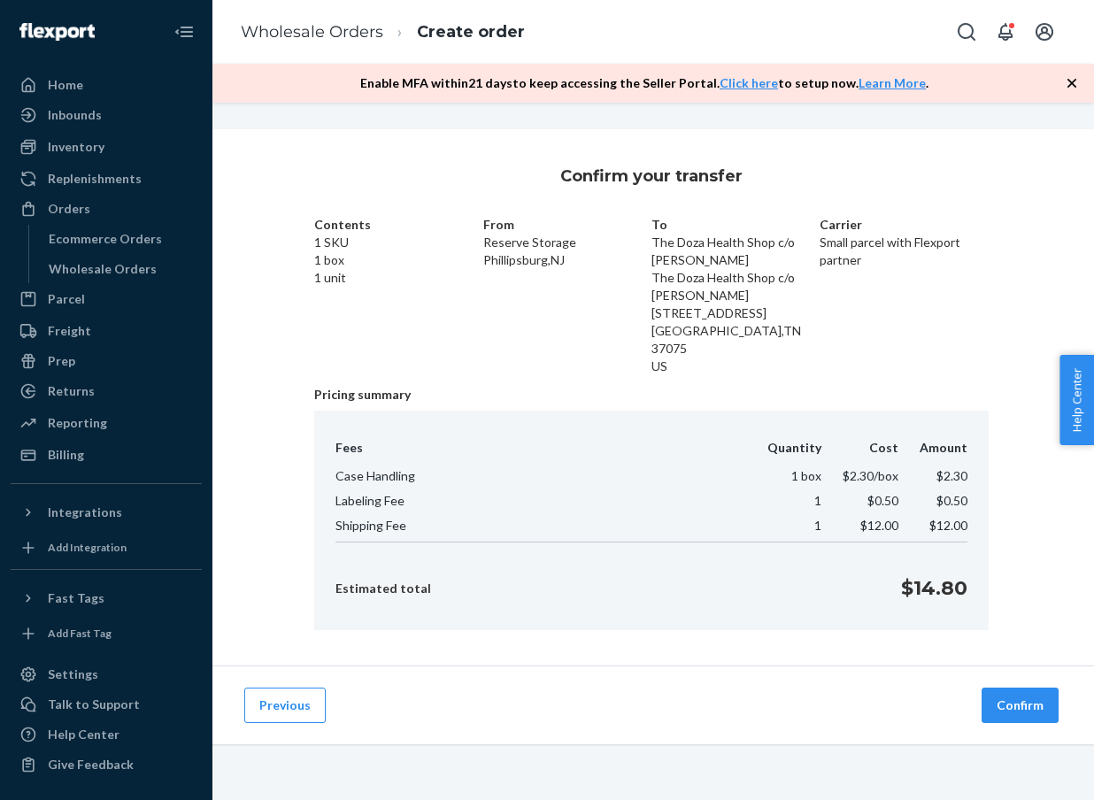
click at [1028, 629] on div "Confirm your transfer Contents 1 SKU 1 box 1 unit From Reserve Storage Phillips…" at bounding box center [651, 397] width 885 height 537
click at [1013, 693] on button "Confirm" at bounding box center [1020, 705] width 77 height 35
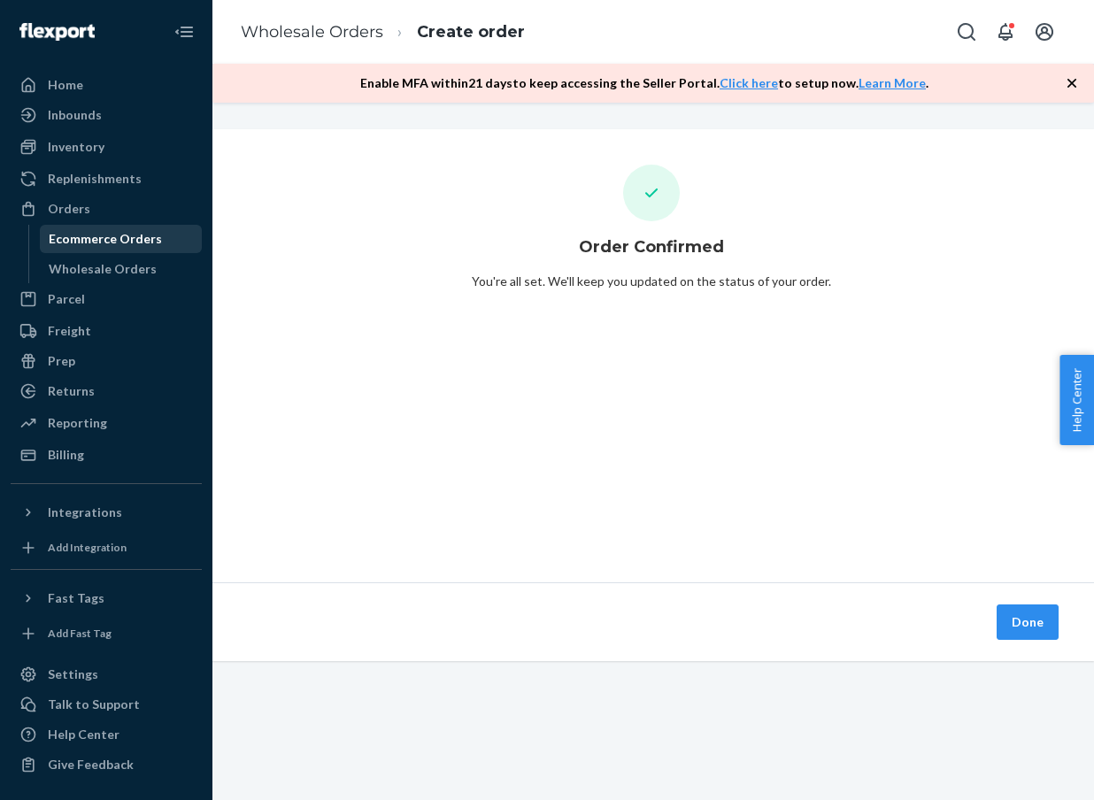
click at [119, 251] on link "Ecommerce Orders" at bounding box center [121, 239] width 163 height 28
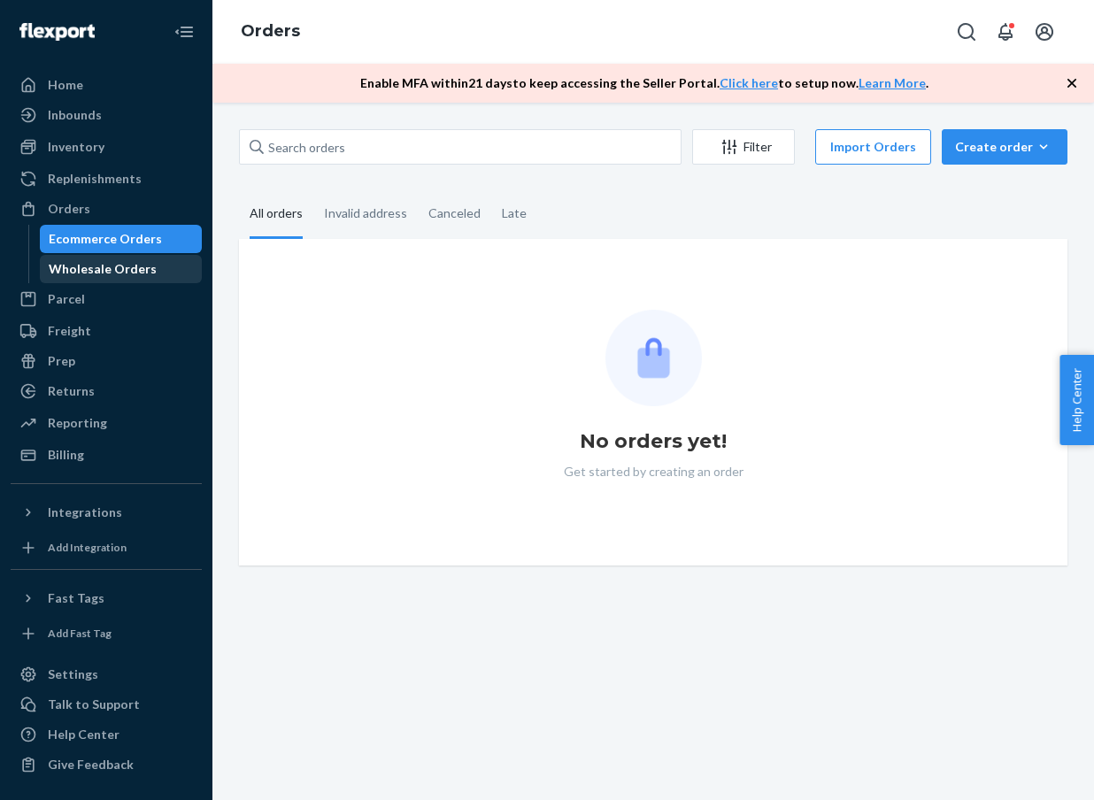
click at [117, 271] on div "Wholesale Orders" at bounding box center [103, 269] width 108 height 18
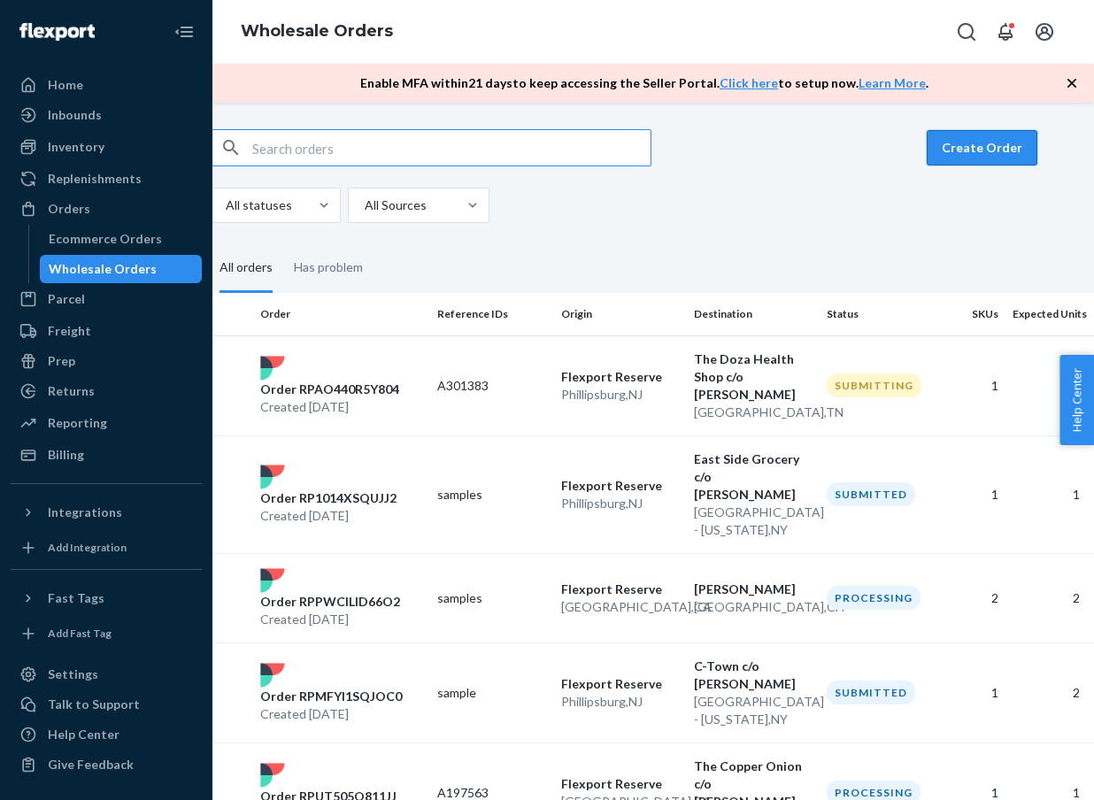
click at [983, 165] on button "Create Order" at bounding box center [982, 147] width 111 height 35
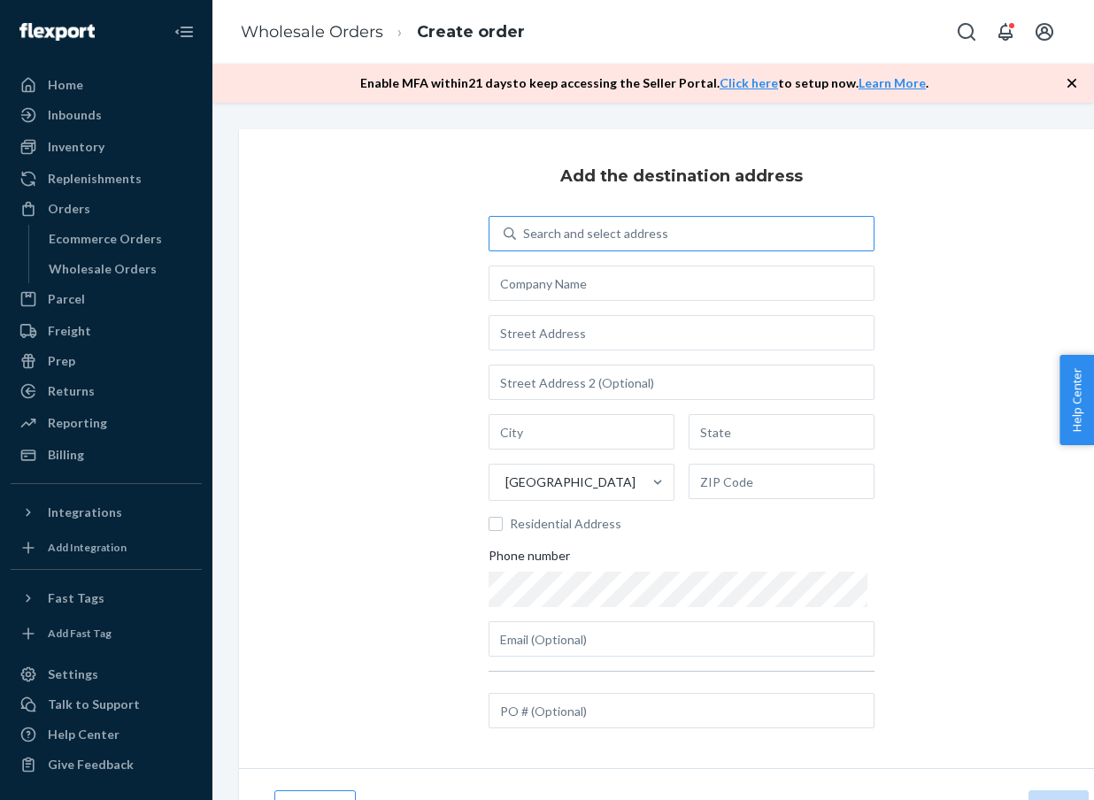
click at [560, 241] on div "Search and select address" at bounding box center [595, 234] width 145 height 18
click at [525, 241] on input "Search and select address" at bounding box center [524, 234] width 2 height 18
type input "353"
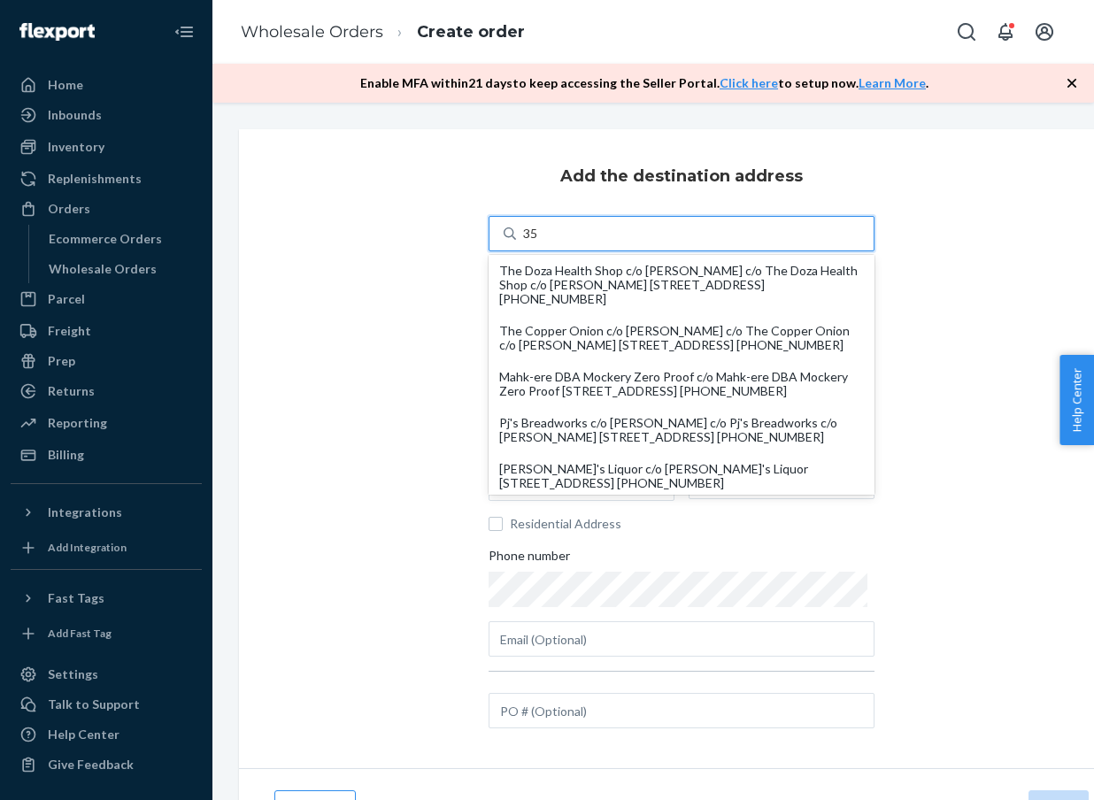
type input "353"
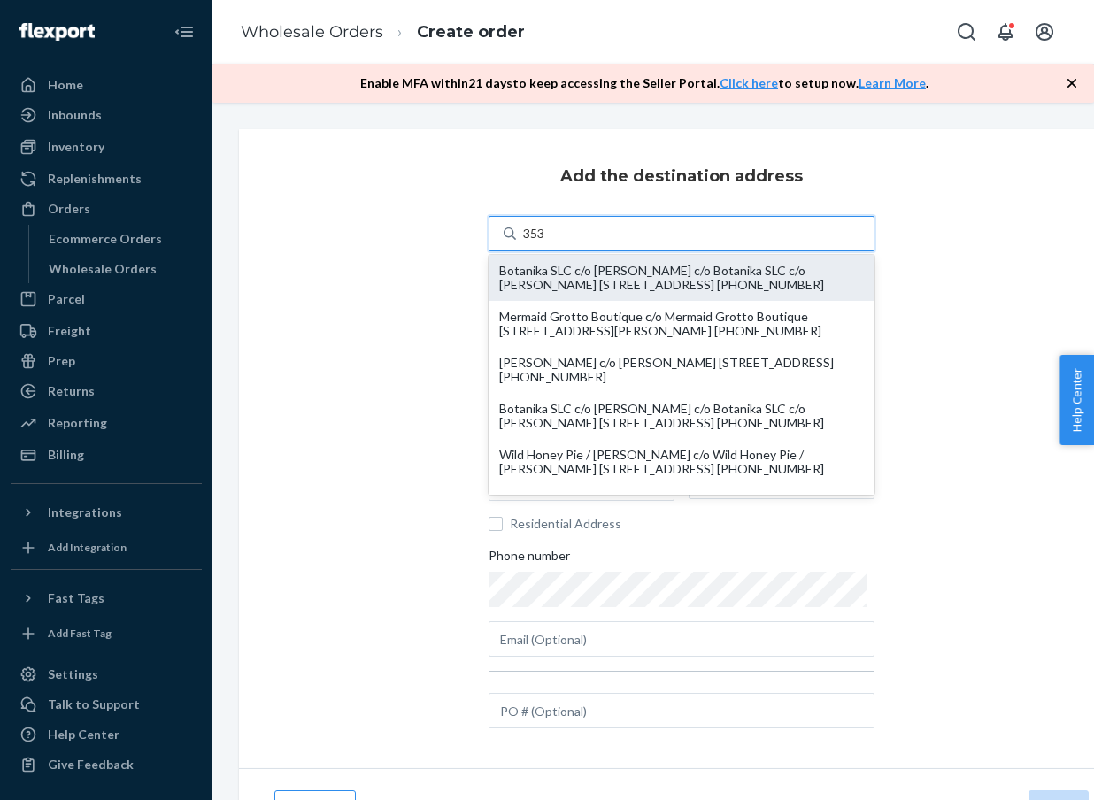
click at [665, 282] on div "Botanika SLC c/o Kate Riser c/o Botanika SLC c/o Kate Riser 353 W 200 S Suite 1…" at bounding box center [681, 278] width 365 height 28
click at [546, 243] on input "353" at bounding box center [534, 234] width 23 height 18
type input "Botanika SLC c/o Kate Riser"
type input "353 W 200 S"
type input "Suite 100A"
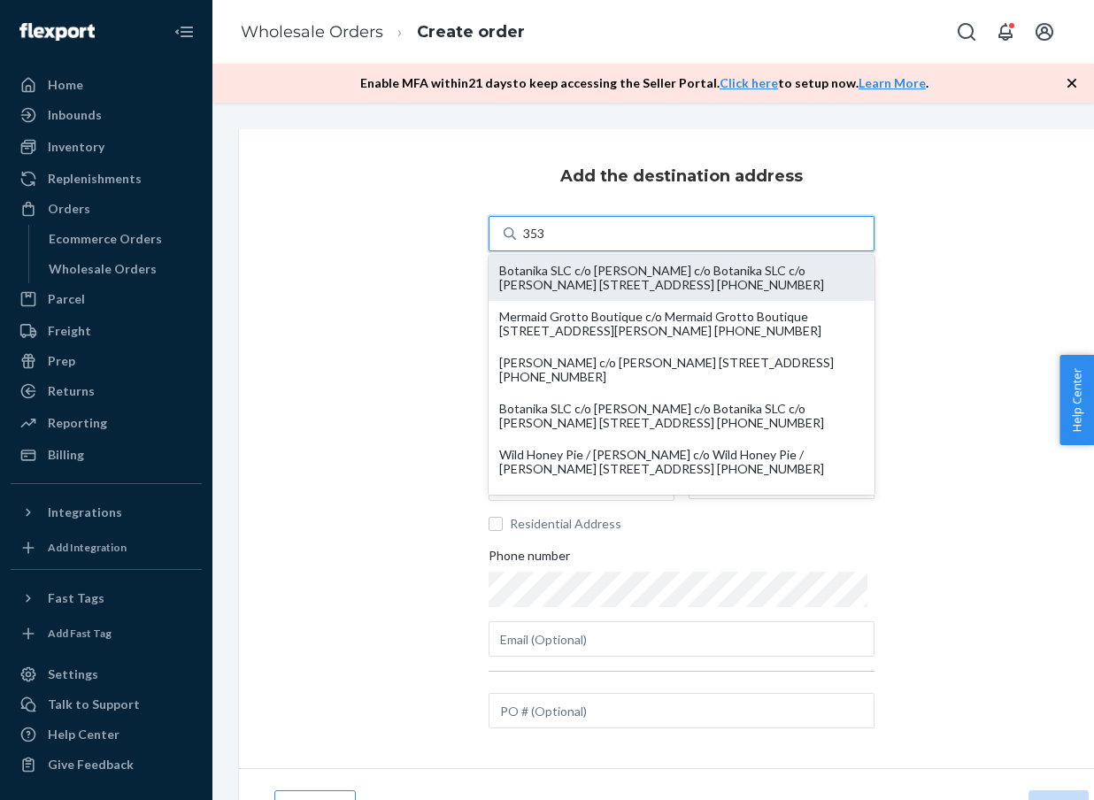
type input "Salt Lake City"
type input "UT"
type input "84101"
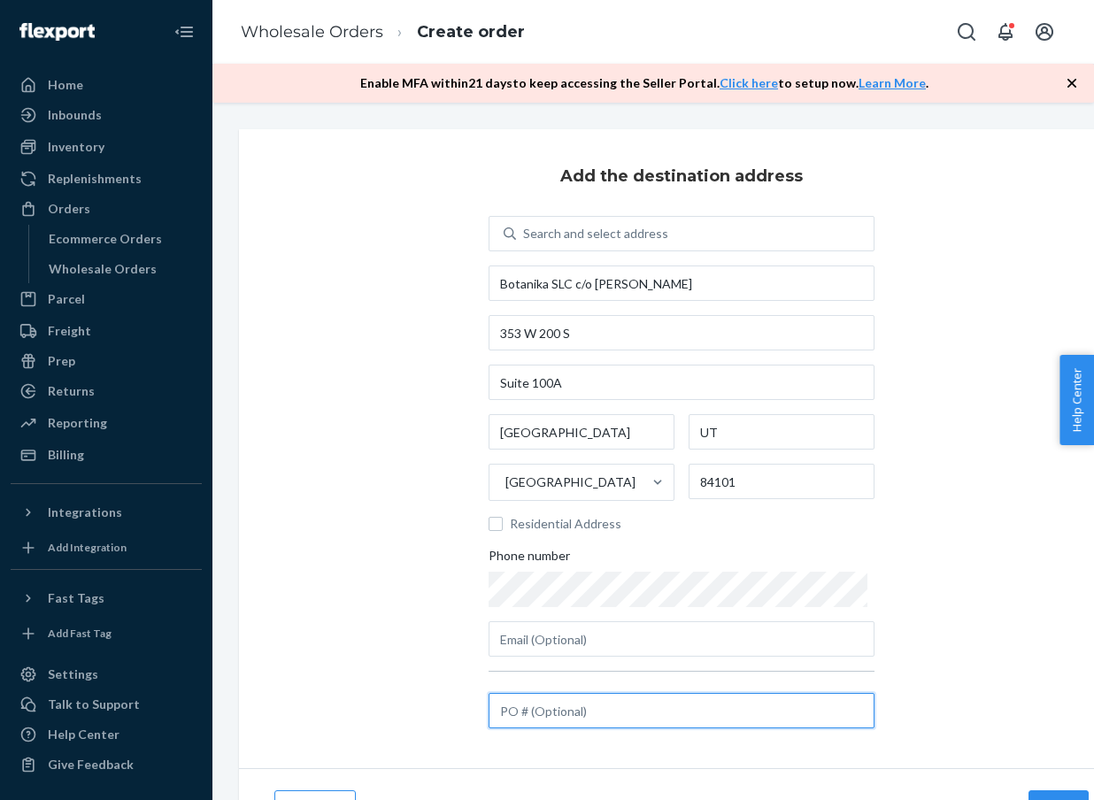
click at [689, 699] on input "text" at bounding box center [682, 710] width 386 height 35
paste input "A656972"
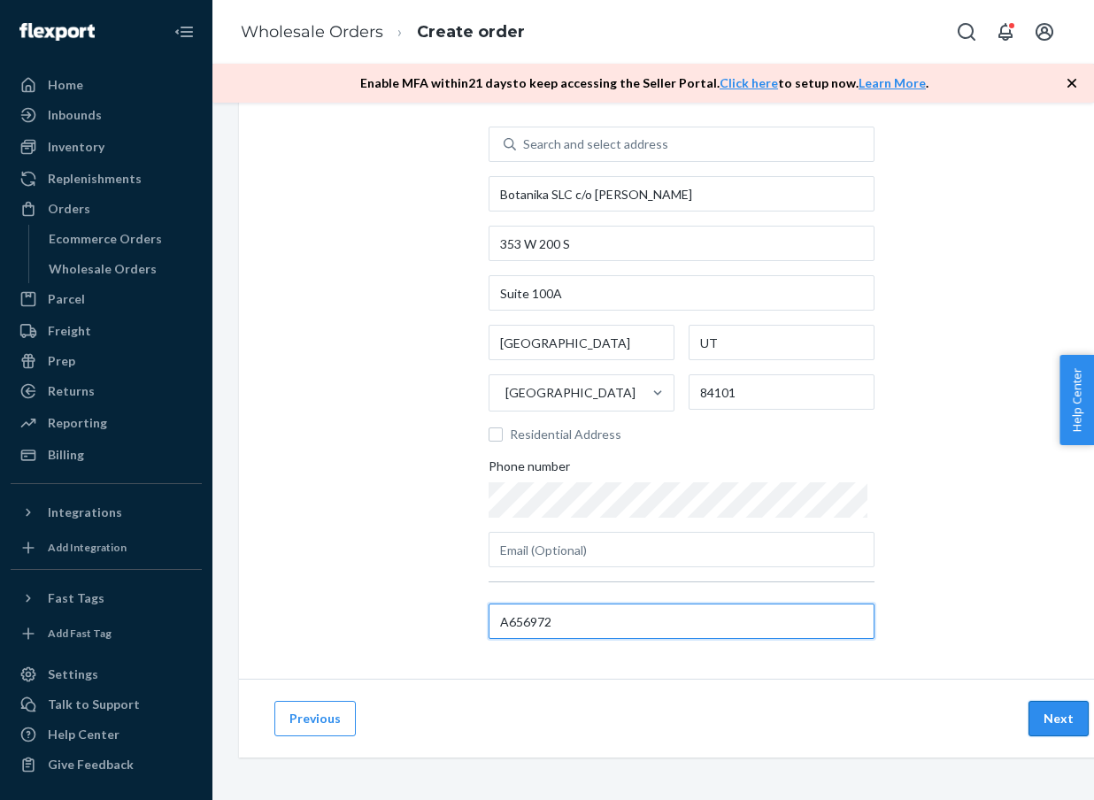
scroll to position [89, 0]
type input "A656972"
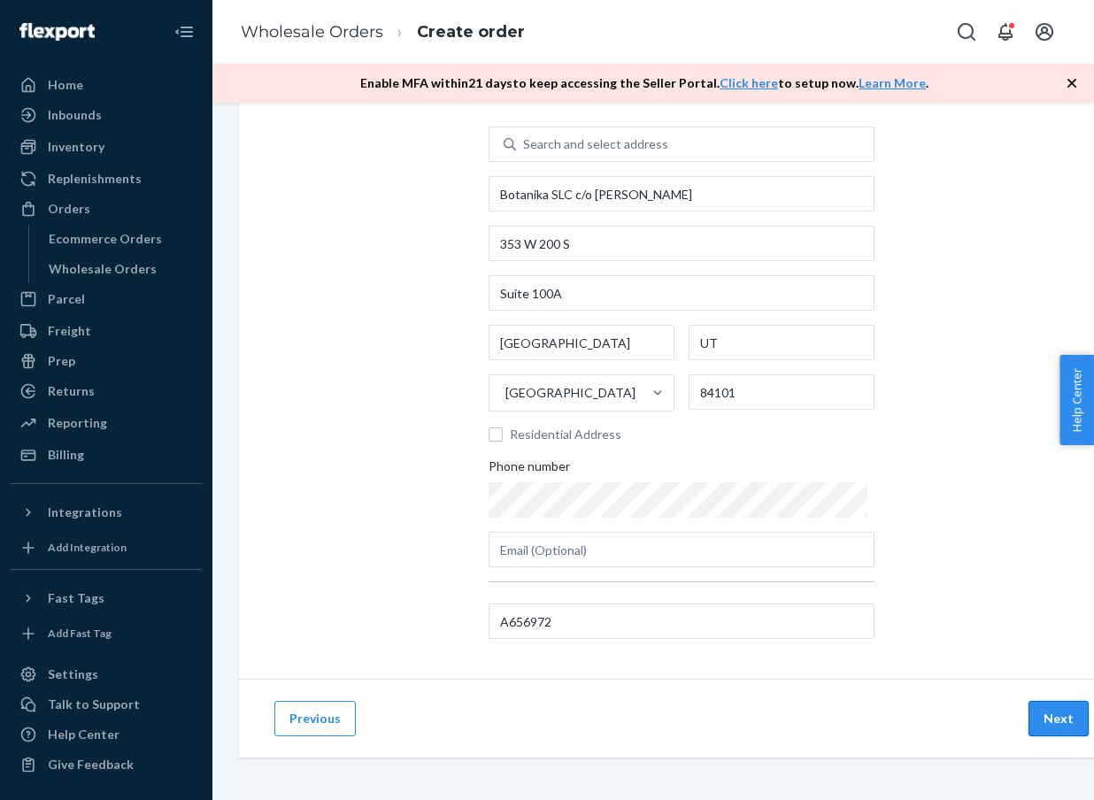
click at [1068, 720] on button "Next" at bounding box center [1059, 718] width 60 height 35
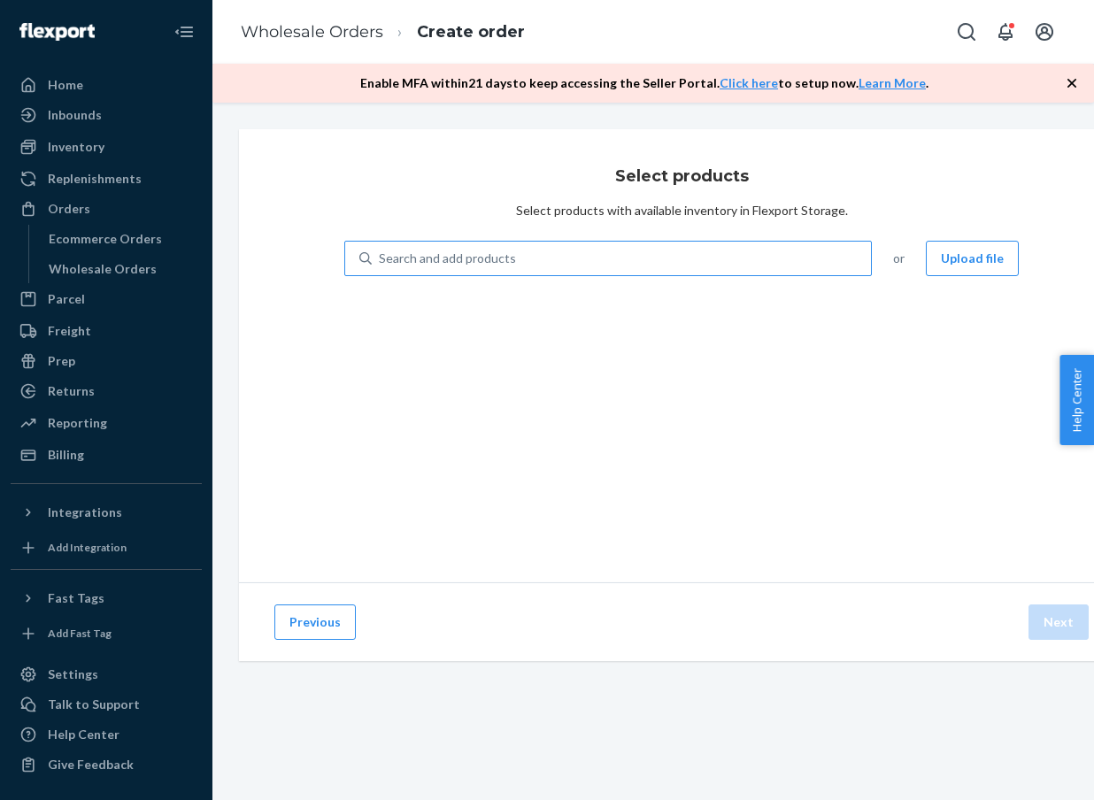
click at [457, 266] on div "Search and add products" at bounding box center [447, 259] width 137 height 18
click at [381, 266] on input "Search and add products" at bounding box center [380, 259] width 2 height 18
type input "hemp"
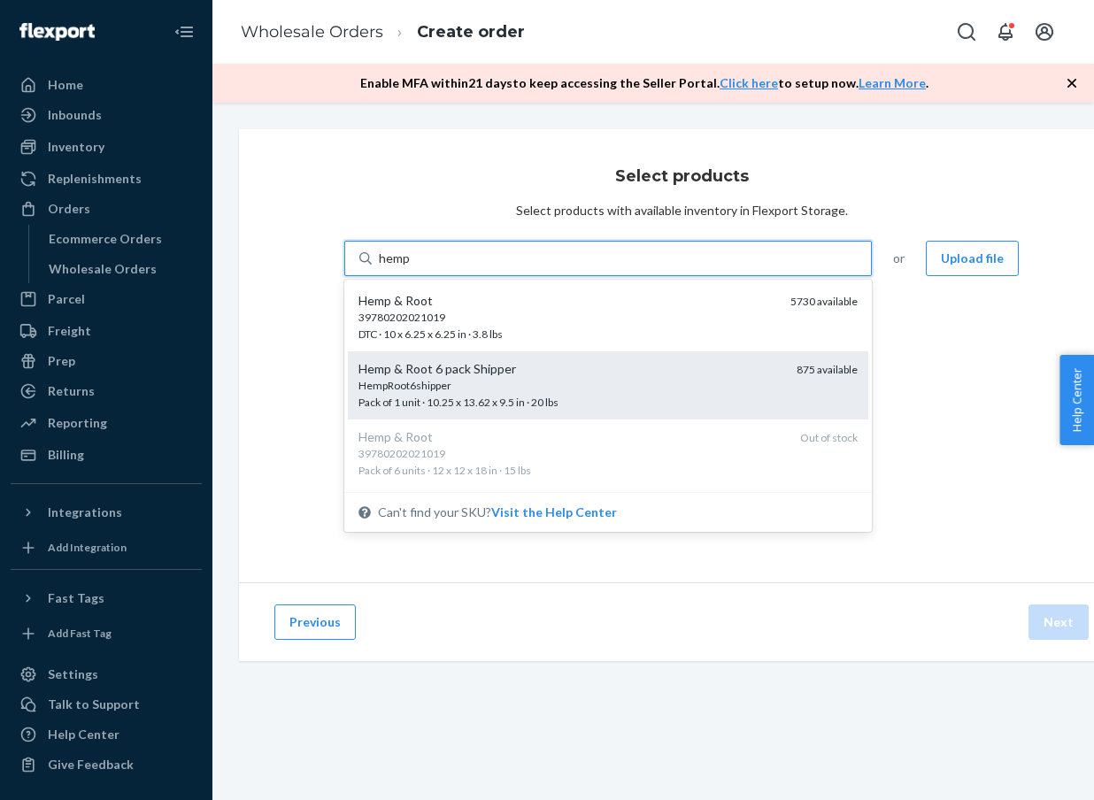
click at [428, 369] on div "Hemp & Root 6 pack Shipper" at bounding box center [571, 369] width 424 height 18
click at [411, 267] on input "hemp" at bounding box center [395, 259] width 32 height 18
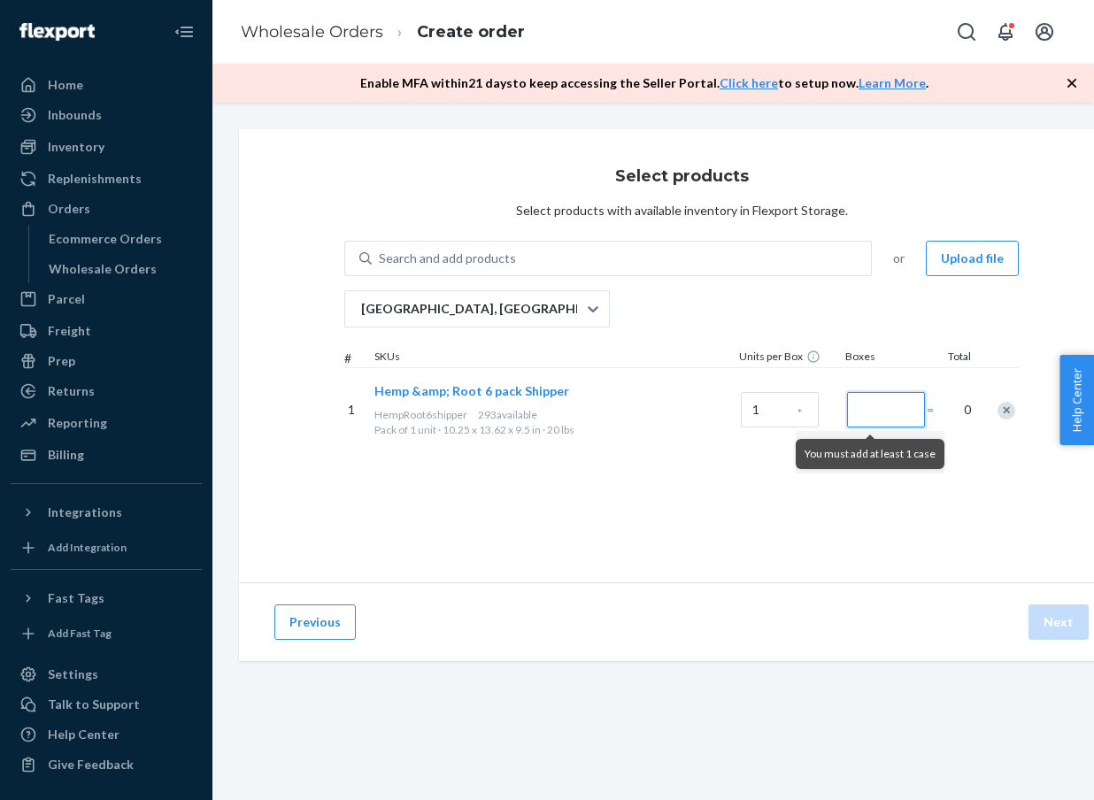
click at [907, 418] on input "Number of boxes" at bounding box center [886, 409] width 78 height 35
type input "2"
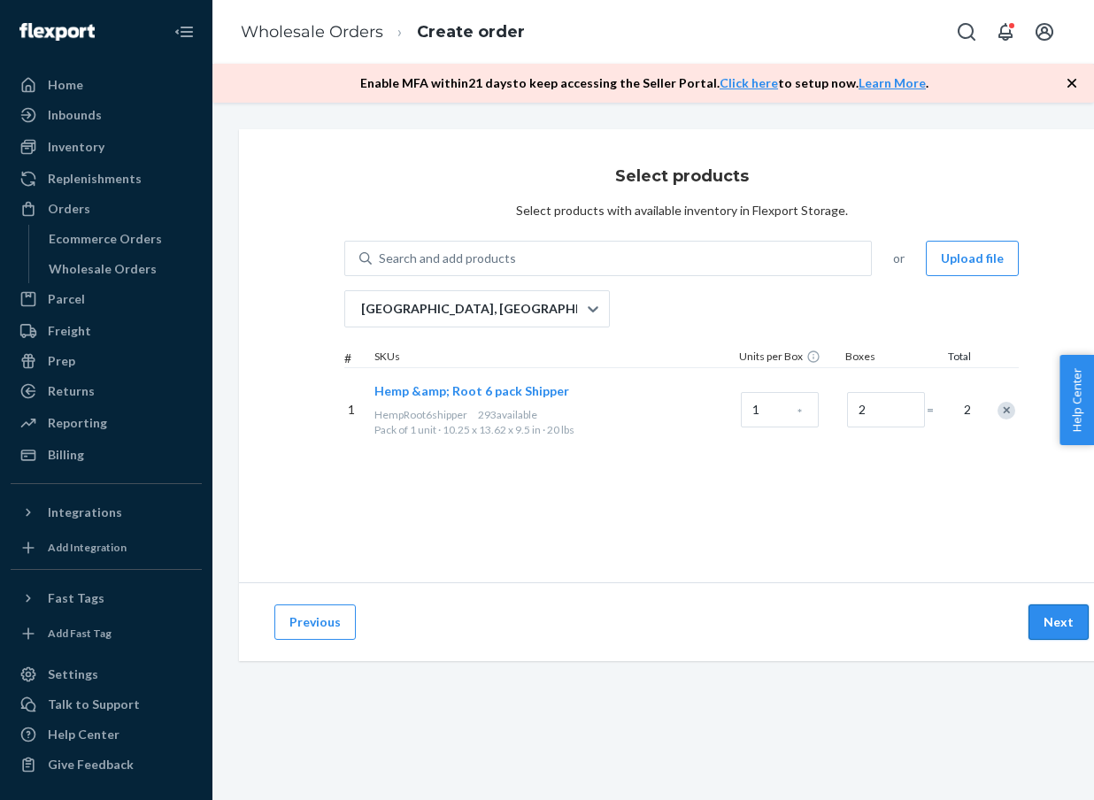
click at [1039, 624] on button "Next" at bounding box center [1059, 622] width 60 height 35
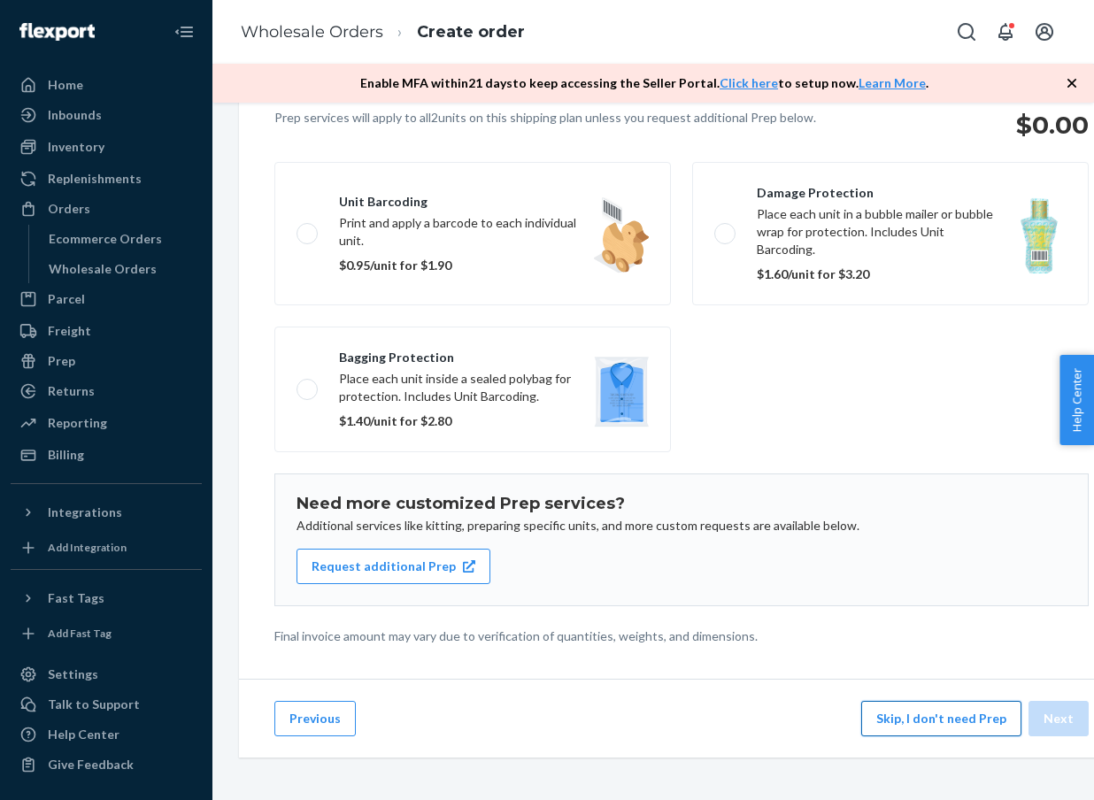
scroll to position [1, 0]
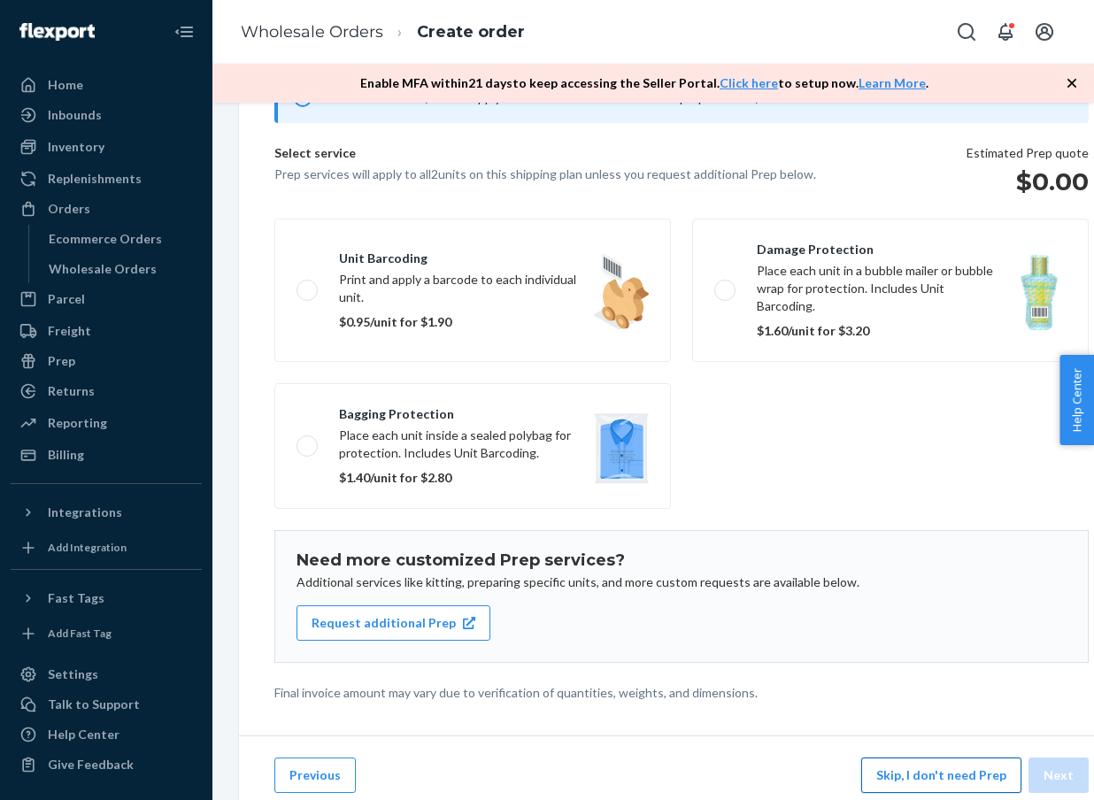
click at [994, 758] on button "Skip, I don't need Prep" at bounding box center [941, 775] width 160 height 35
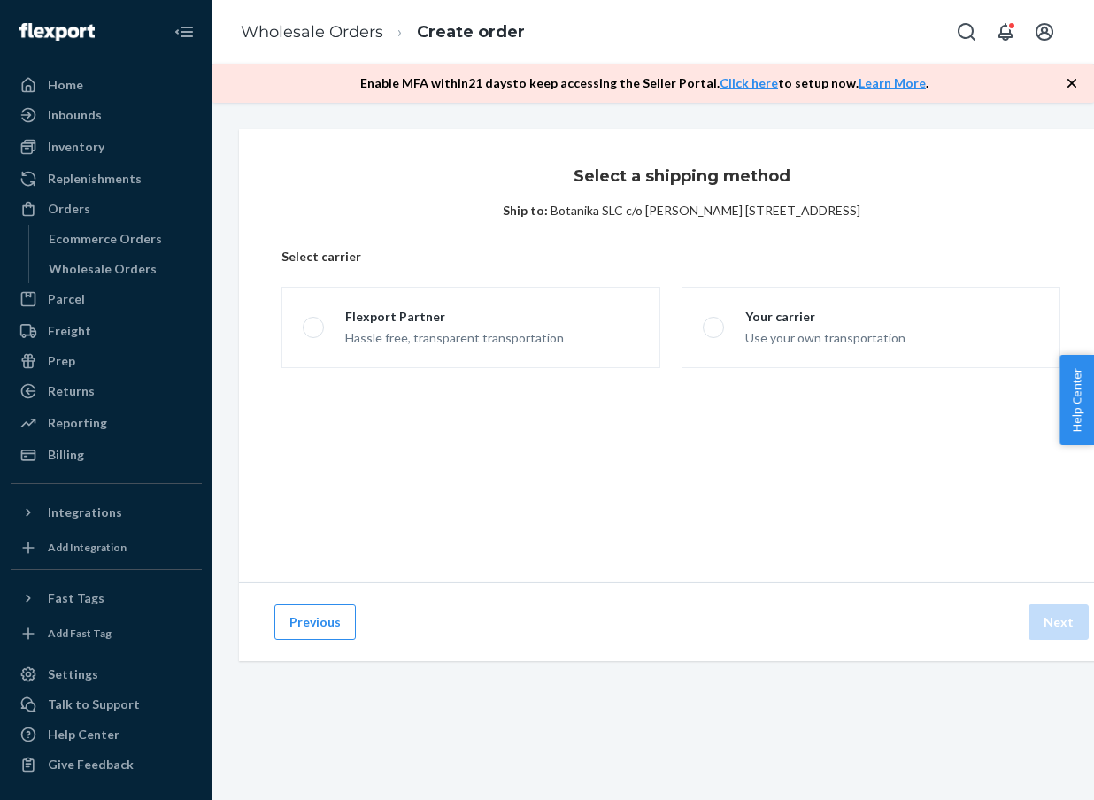
scroll to position [0, 0]
click at [538, 335] on div "Hassle free, transparent transportation" at bounding box center [454, 336] width 219 height 21
click at [314, 334] on input "Flexport Partner Hassle free, transparent transportation" at bounding box center [309, 328] width 12 height 12
radio input "true"
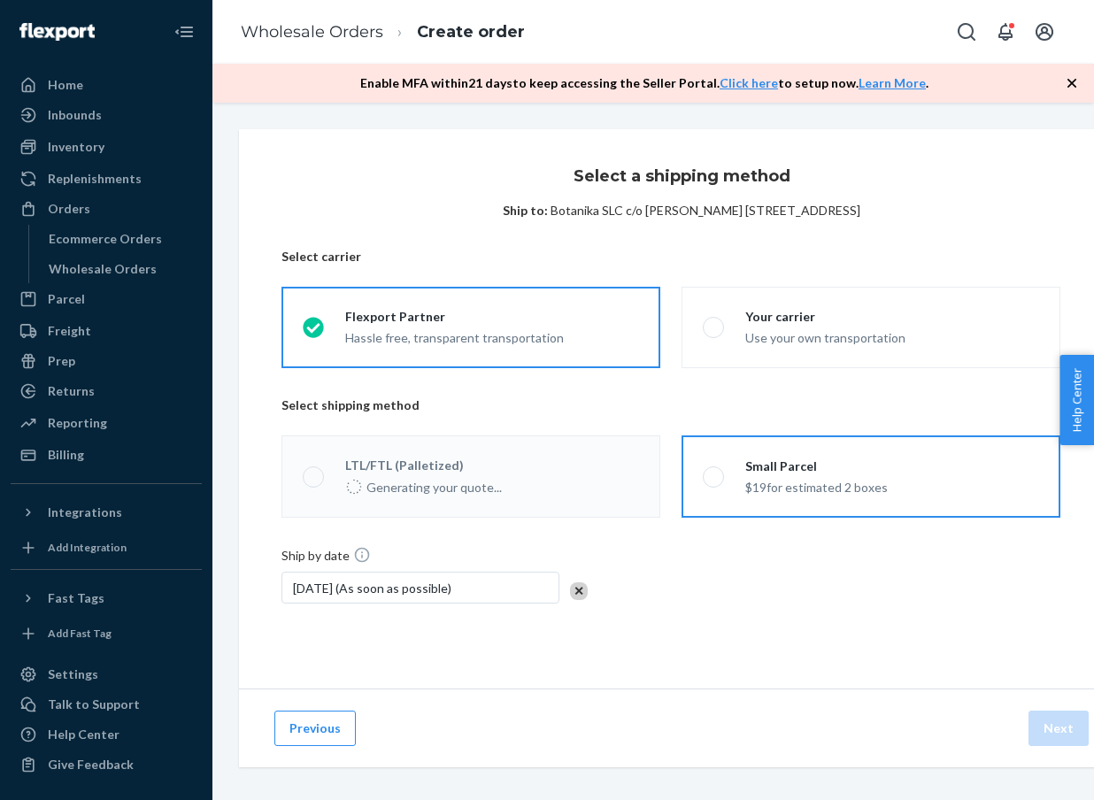
click at [824, 501] on label "Small Parcel $19 for estimated 2 boxes" at bounding box center [871, 477] width 379 height 82
click at [714, 482] on input "Small Parcel $19 for estimated 2 boxes" at bounding box center [709, 477] width 12 height 12
radio input "true"
click at [1058, 721] on button "Next" at bounding box center [1059, 728] width 60 height 35
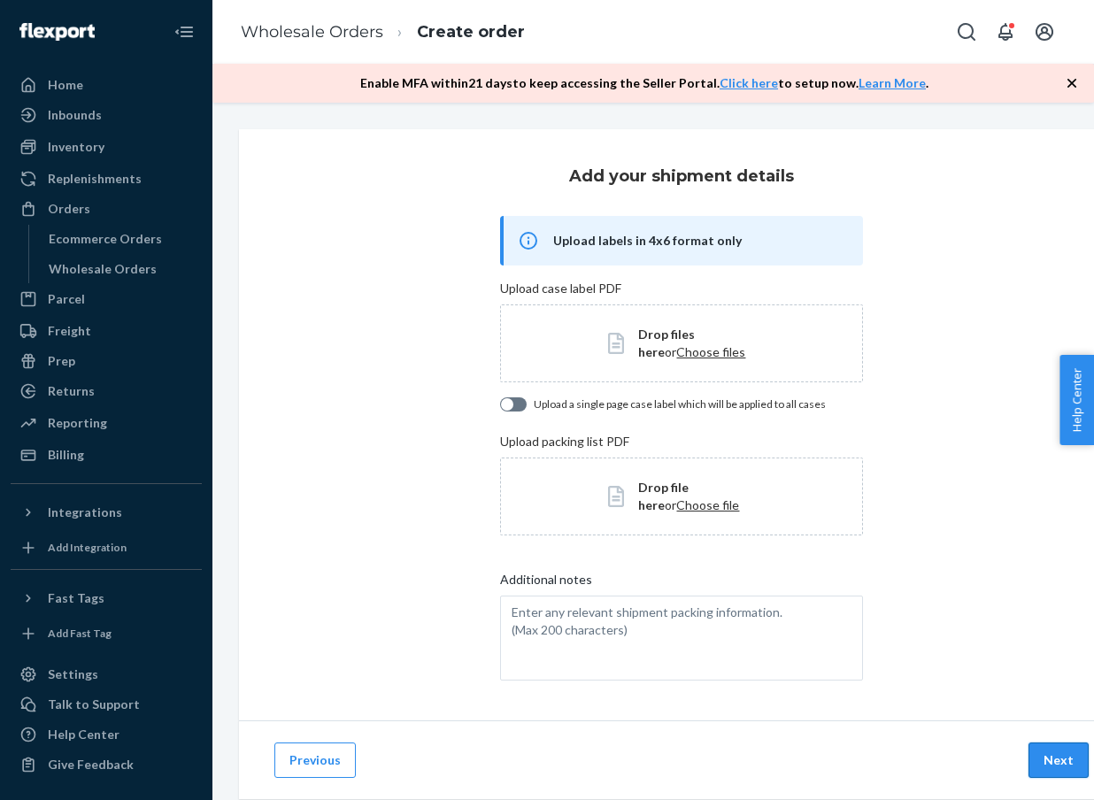
click at [1051, 756] on button "Next" at bounding box center [1059, 760] width 60 height 35
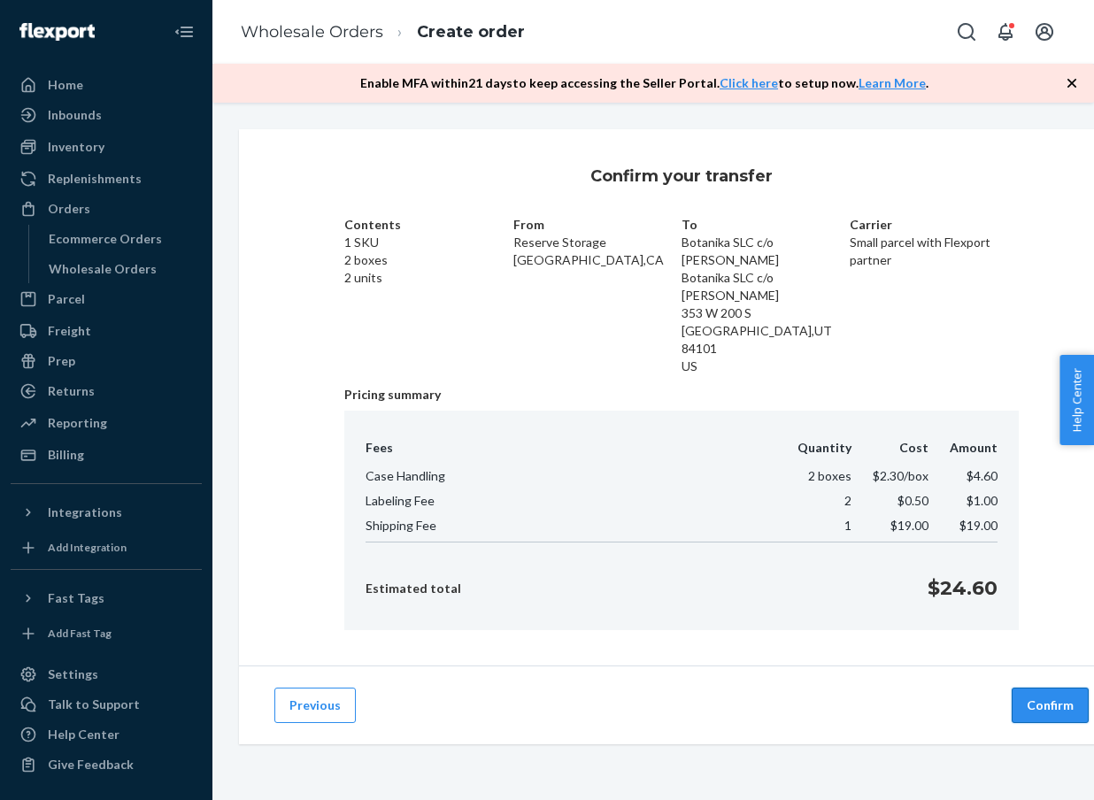
click at [1058, 688] on button "Confirm" at bounding box center [1050, 705] width 77 height 35
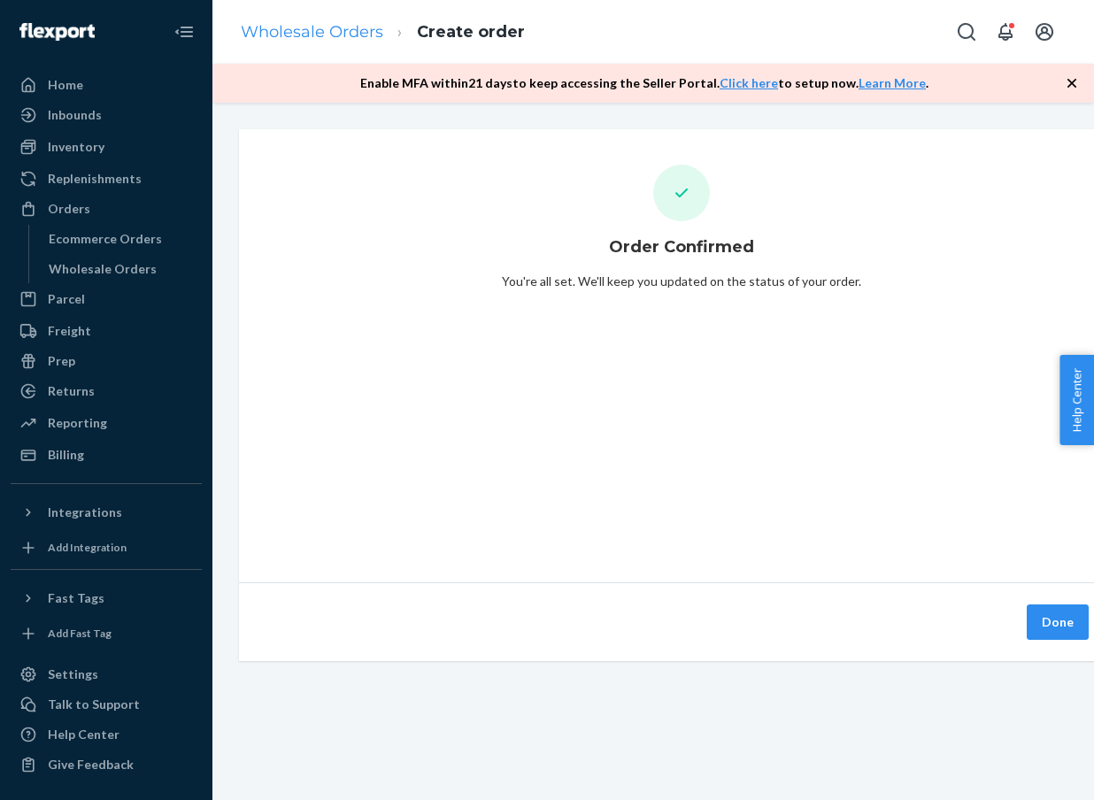
click at [363, 34] on link "Wholesale Orders" at bounding box center [312, 31] width 143 height 19
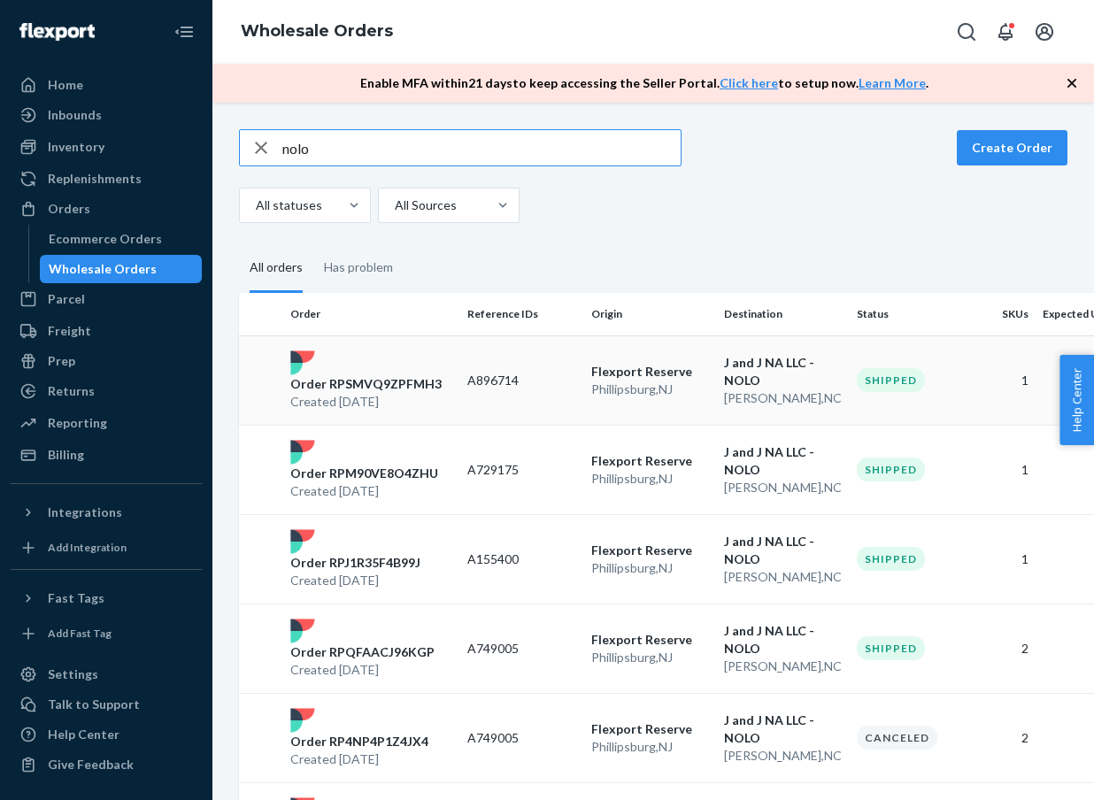
type input "nolo"
click at [389, 377] on p "Order RPSMVQ9ZPFMH3" at bounding box center [365, 384] width 151 height 18
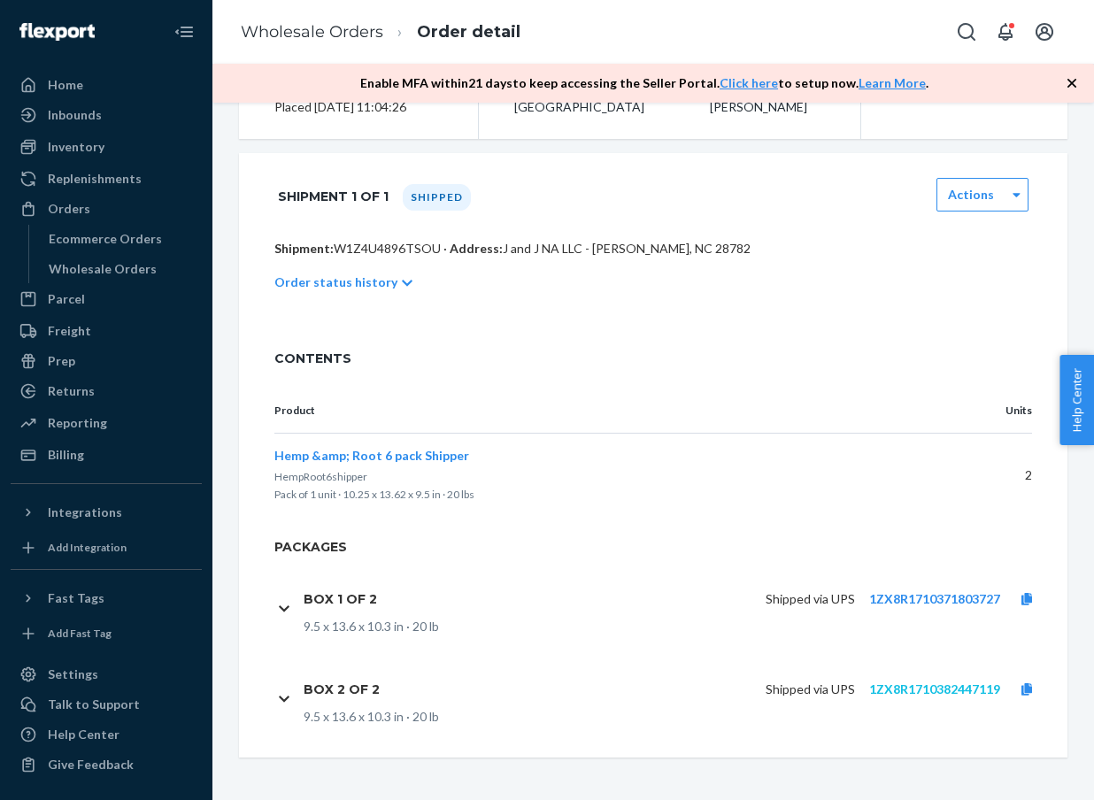
scroll to position [272, 0]
click at [921, 690] on link "1ZX8R1710382447119" at bounding box center [934, 689] width 131 height 15
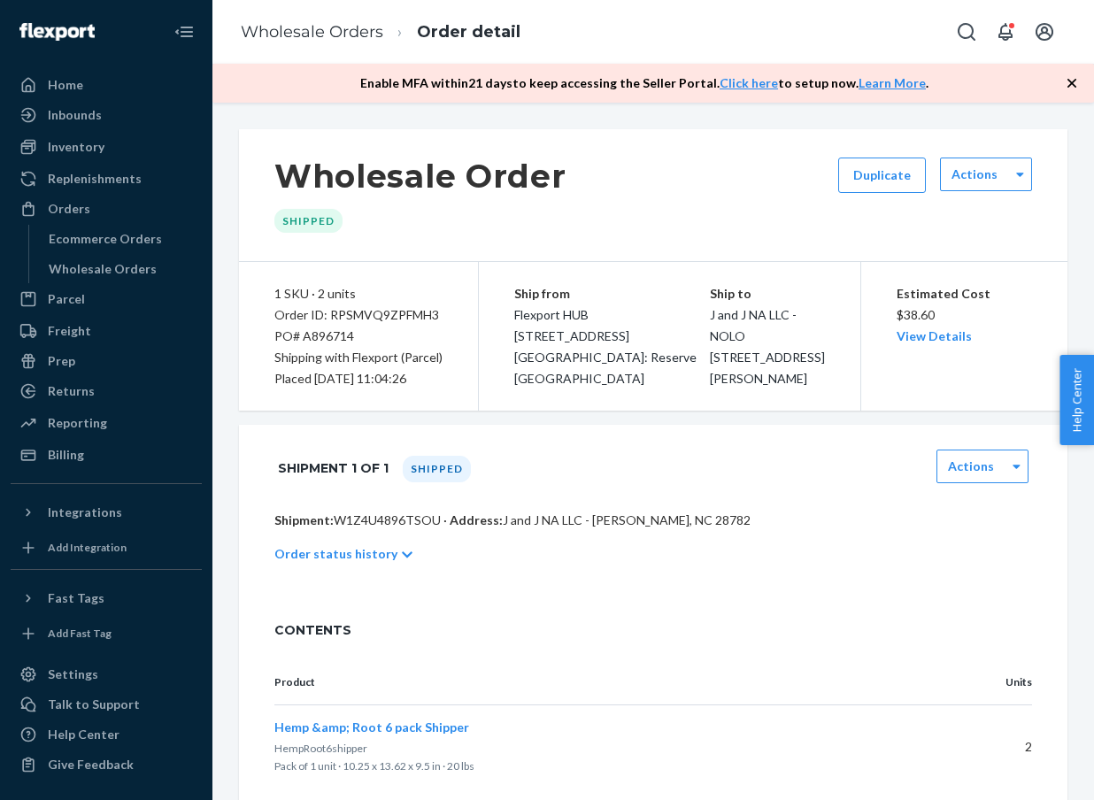
scroll to position [0, 0]
click at [352, 42] on li "Wholesale Orders" at bounding box center [312, 32] width 143 height 23
click at [345, 35] on link "Wholesale Orders" at bounding box center [312, 31] width 143 height 19
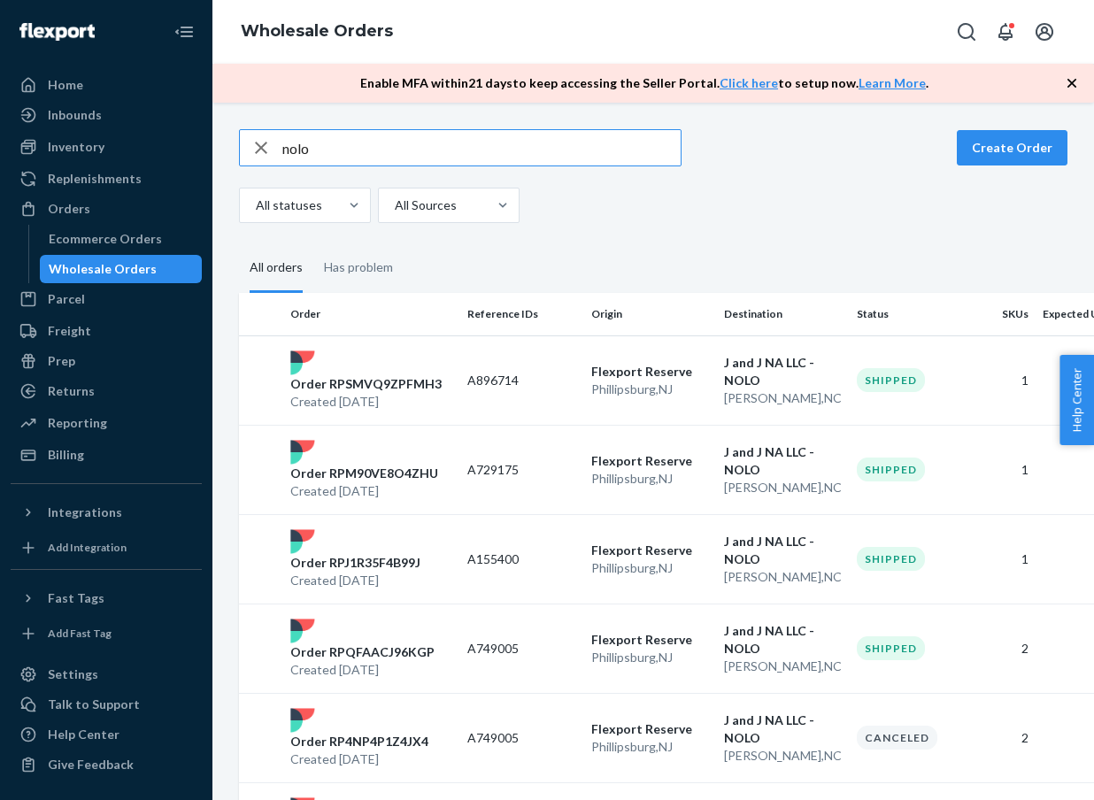
click at [337, 158] on input "nolo" at bounding box center [481, 147] width 398 height 35
